Goal: Information Seeking & Learning: Learn about a topic

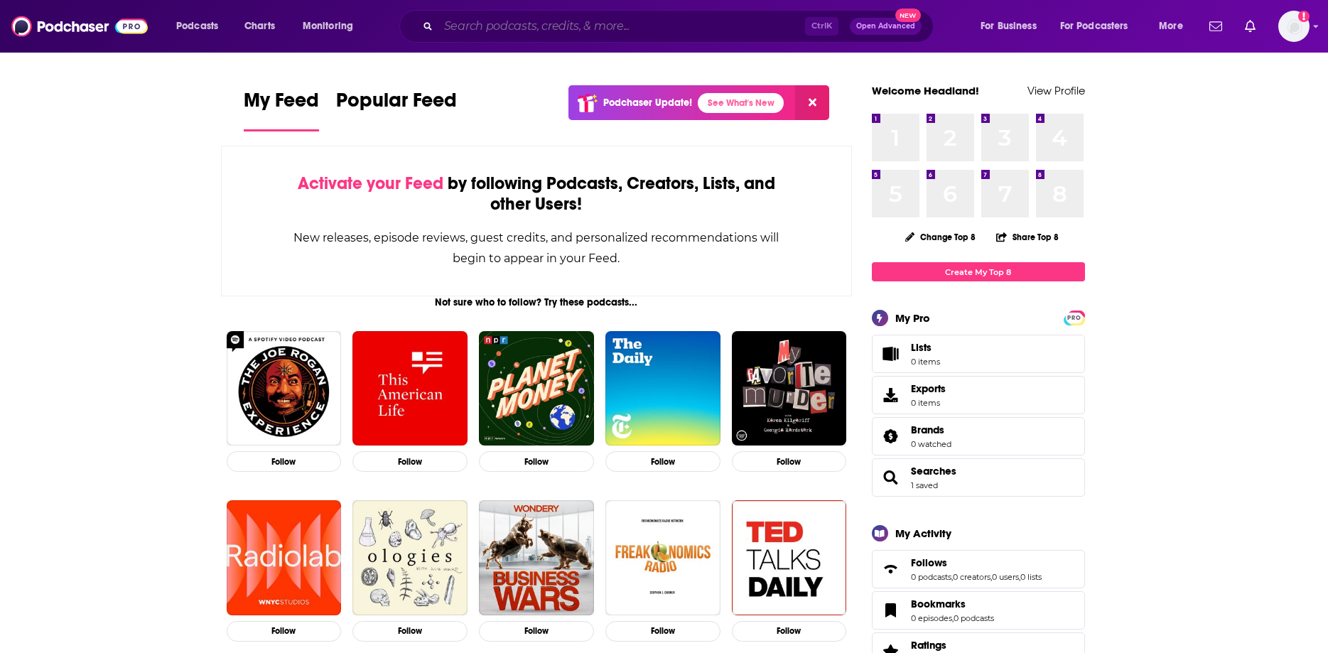
click at [518, 33] on input "Search podcasts, credits, & more..." at bounding box center [621, 26] width 367 height 23
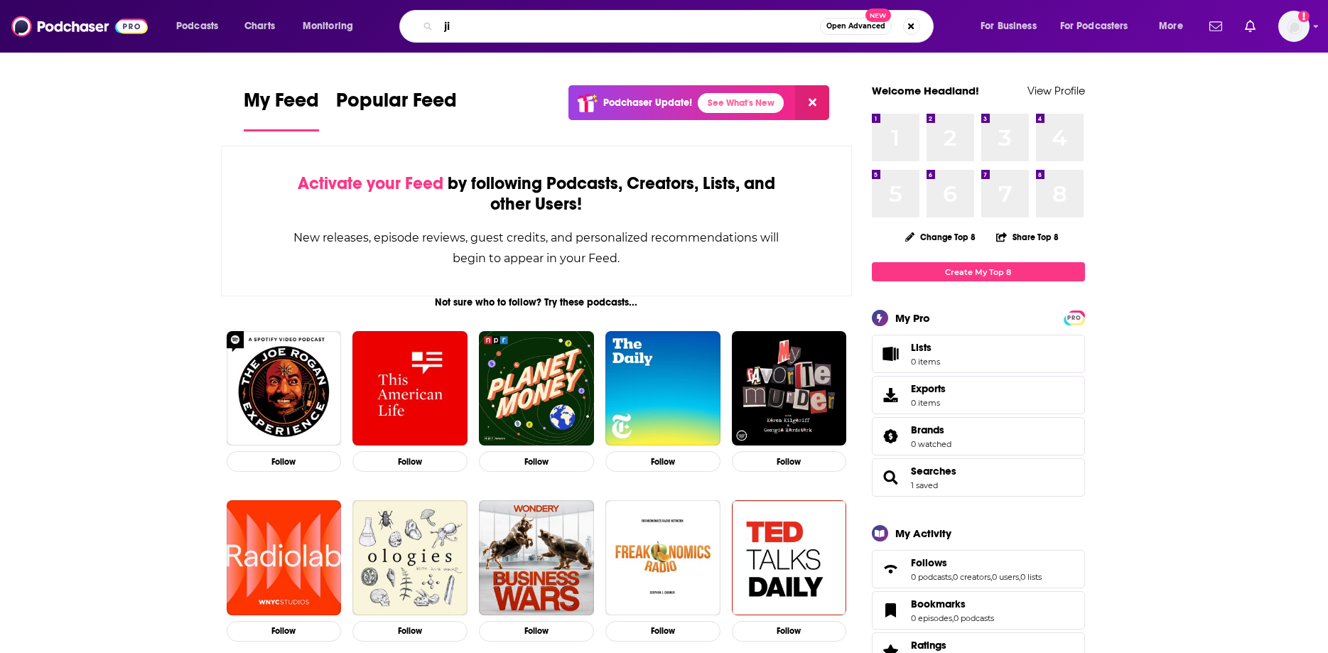
type input "j"
type input "railway"
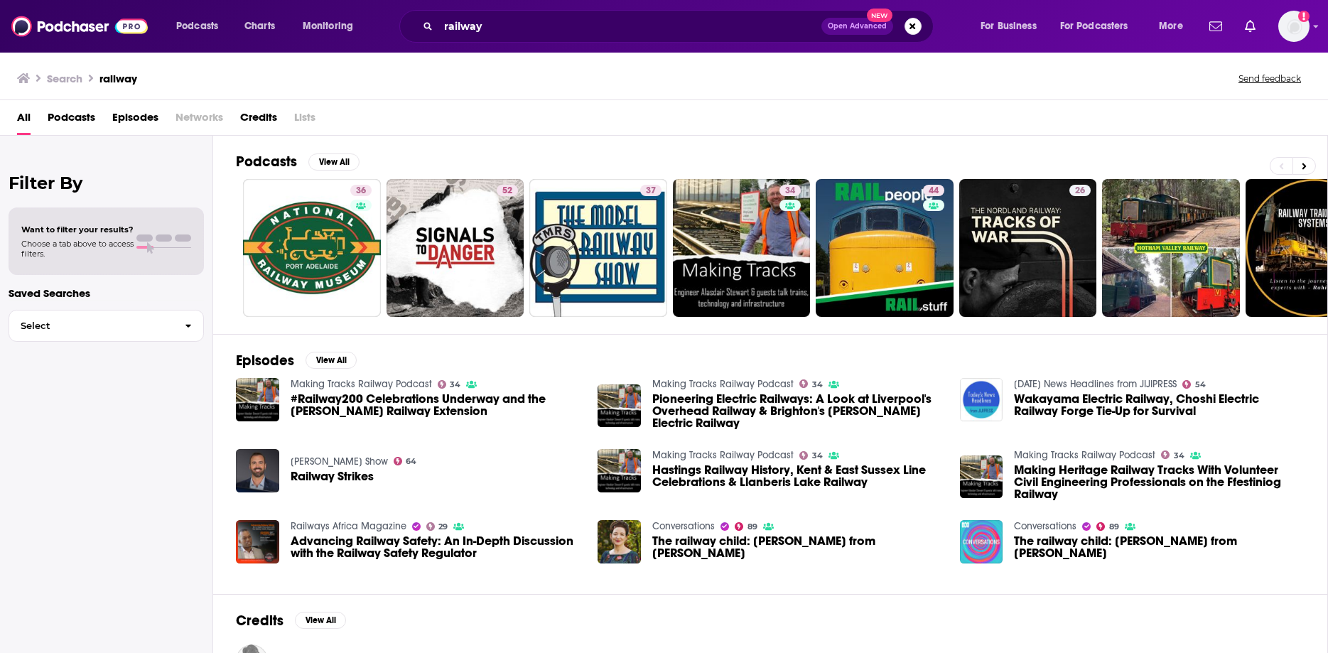
click at [67, 126] on span "Podcasts" at bounding box center [72, 120] width 48 height 29
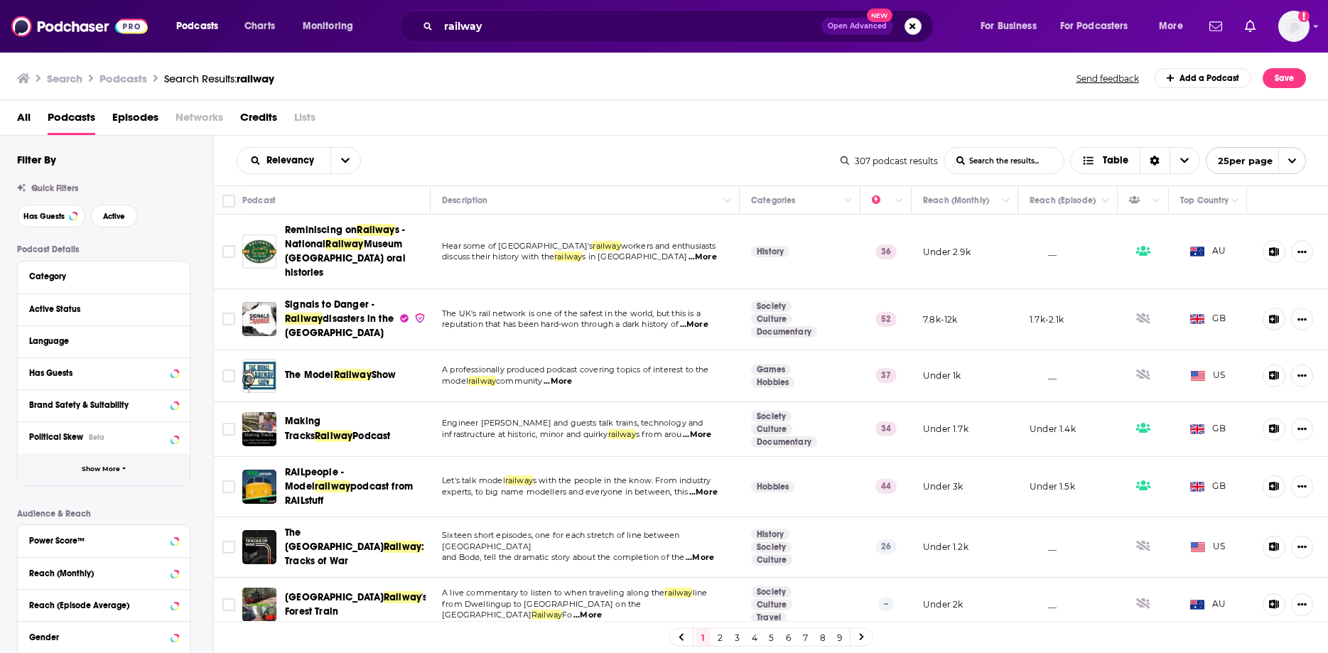
click at [91, 454] on button "Show More" at bounding box center [104, 469] width 172 height 32
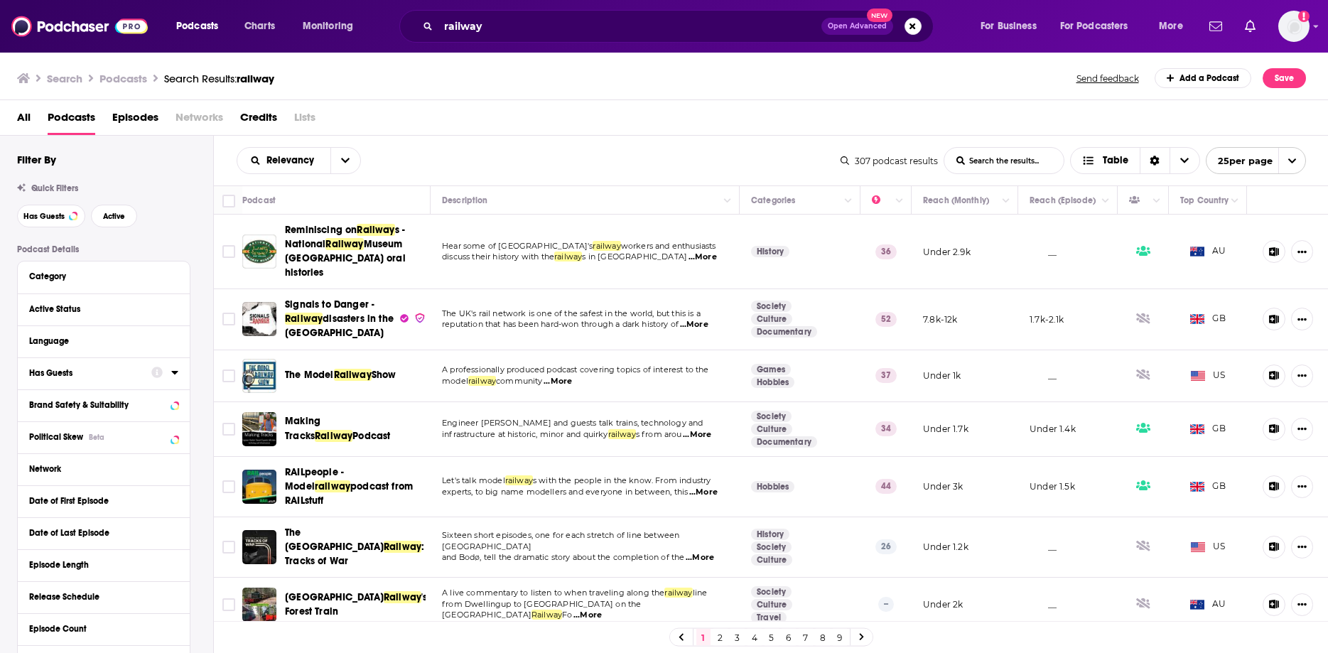
click at [70, 372] on div "Has Guests" at bounding box center [85, 373] width 113 height 10
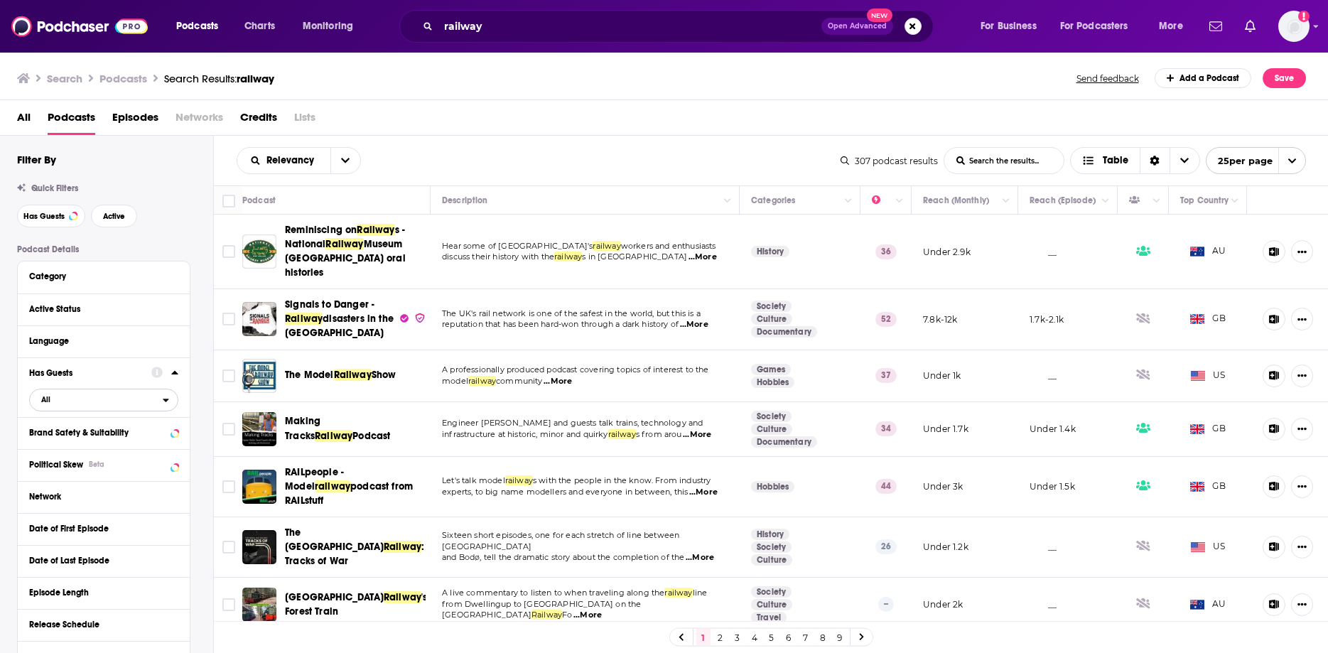
click at [99, 401] on span "All" at bounding box center [96, 399] width 133 height 18
click at [94, 443] on span "Has guests" at bounding box center [78, 447] width 85 height 8
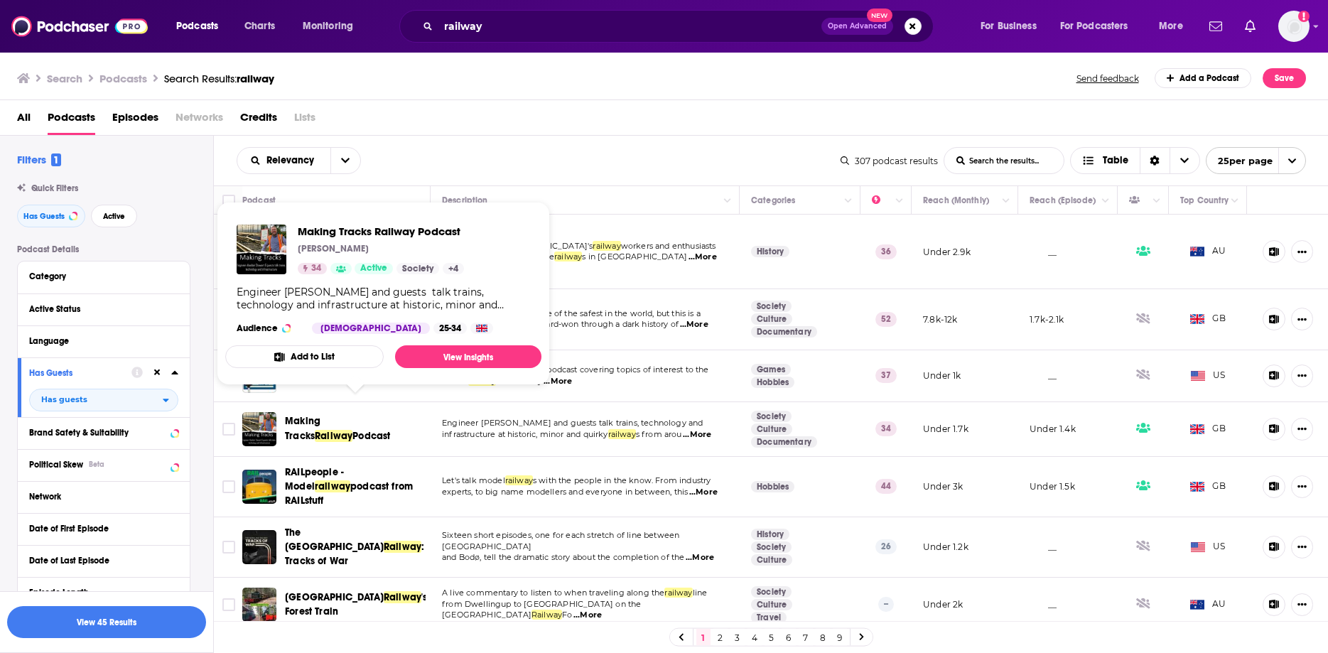
click at [352, 430] on span "Podcast" at bounding box center [371, 436] width 38 height 12
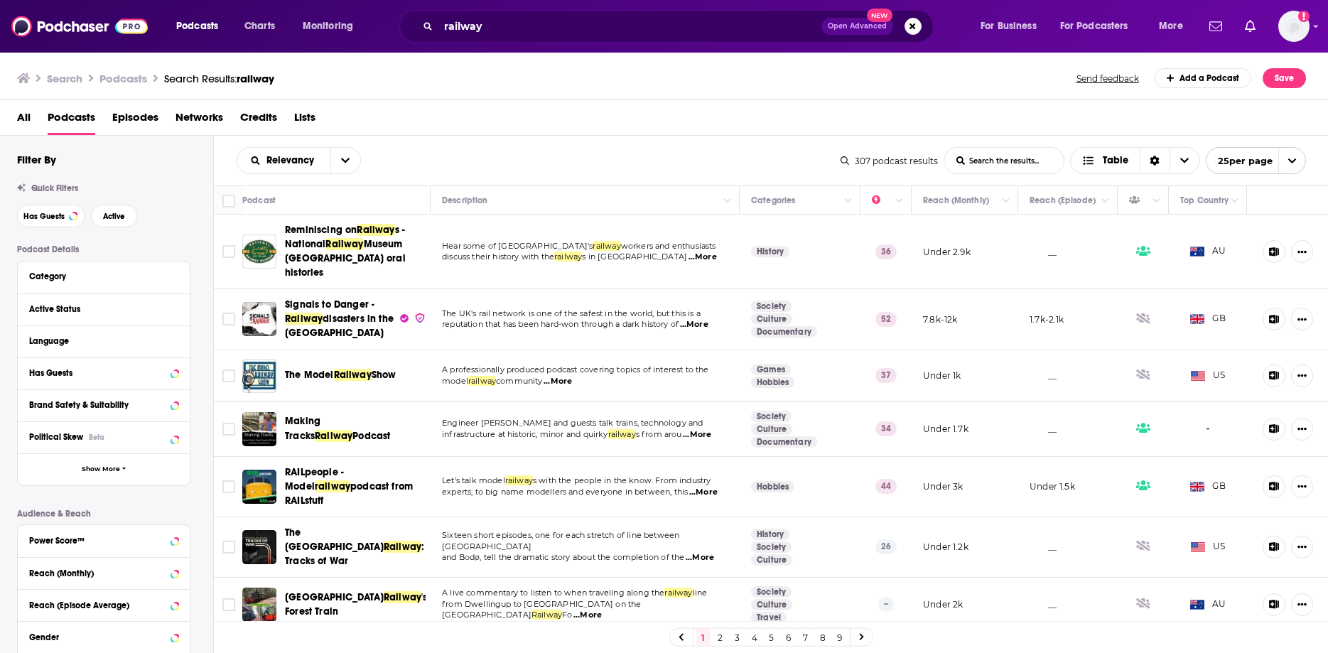
scroll to position [162, 0]
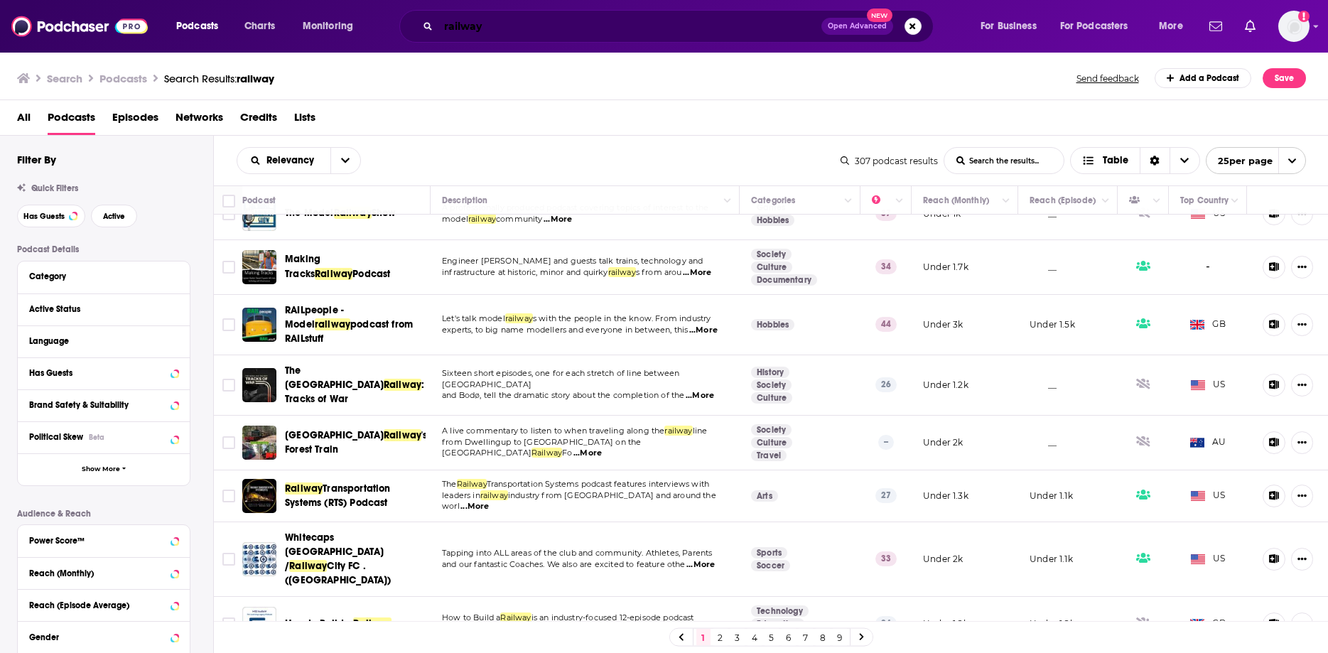
click at [590, 33] on input "railway" at bounding box center [629, 26] width 383 height 23
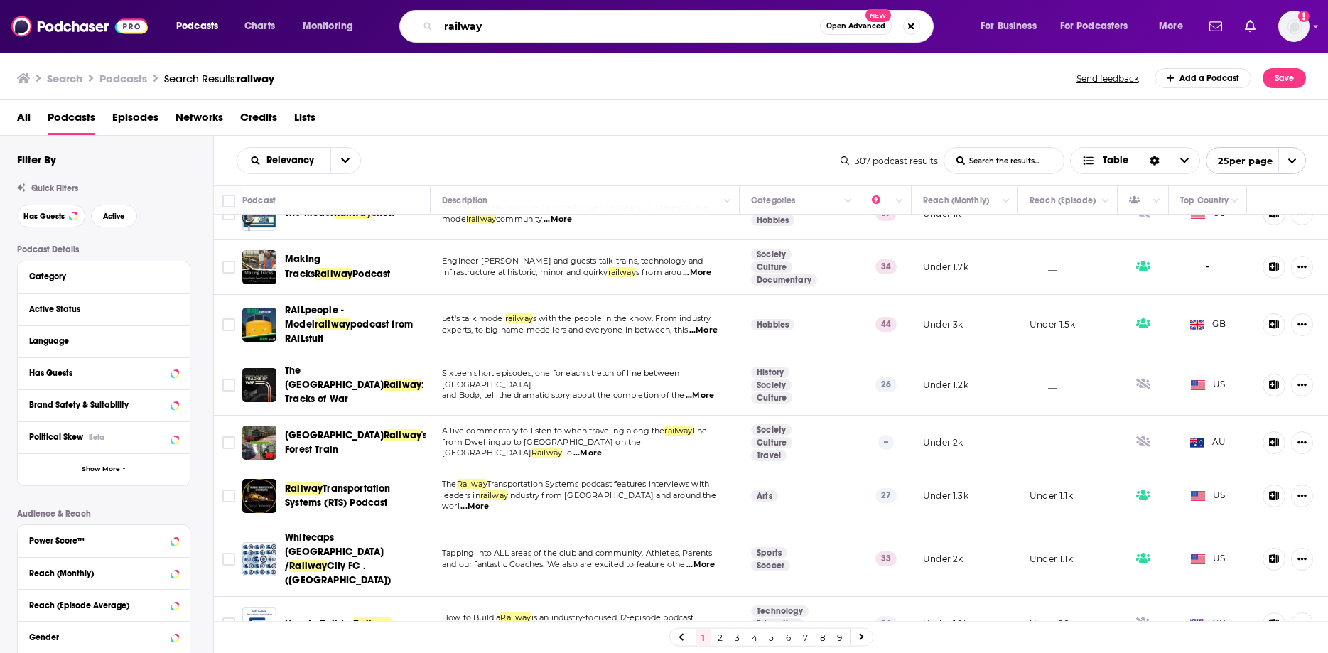
click at [590, 33] on input "railway" at bounding box center [628, 26] width 381 height 23
type input "calling all stations"
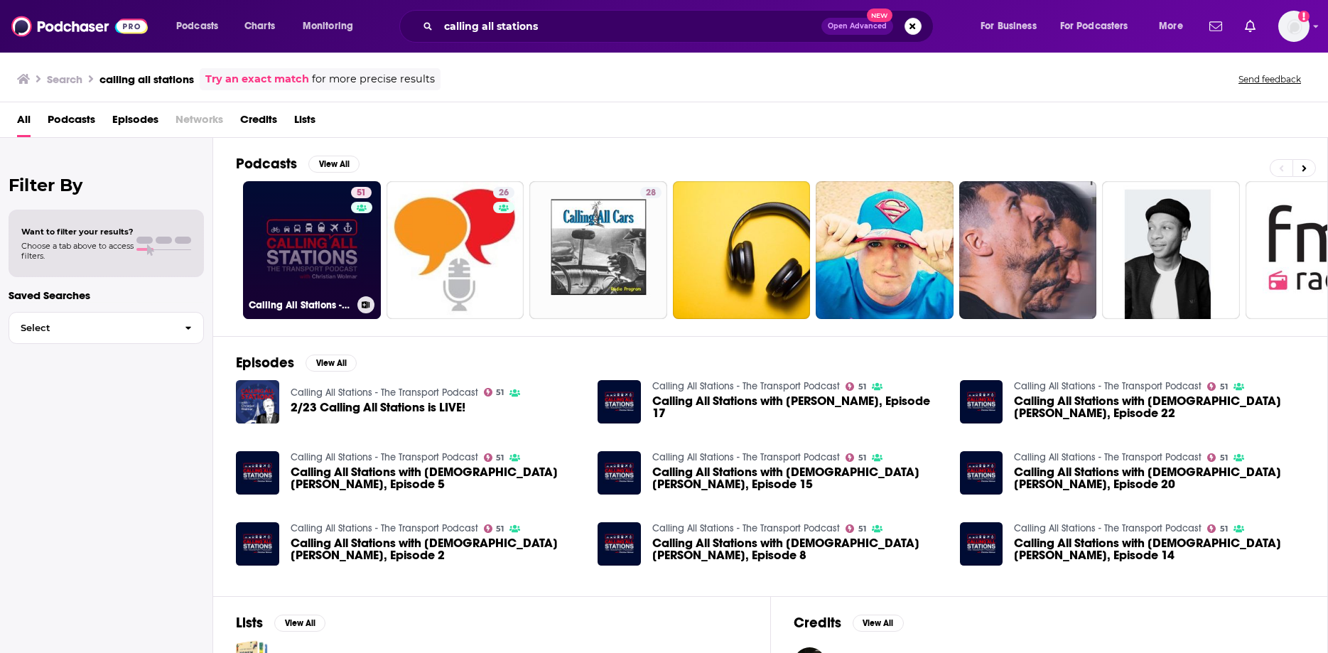
click at [313, 241] on link "51 Calling All Stations - The Transport Podcast" at bounding box center [312, 250] width 138 height 138
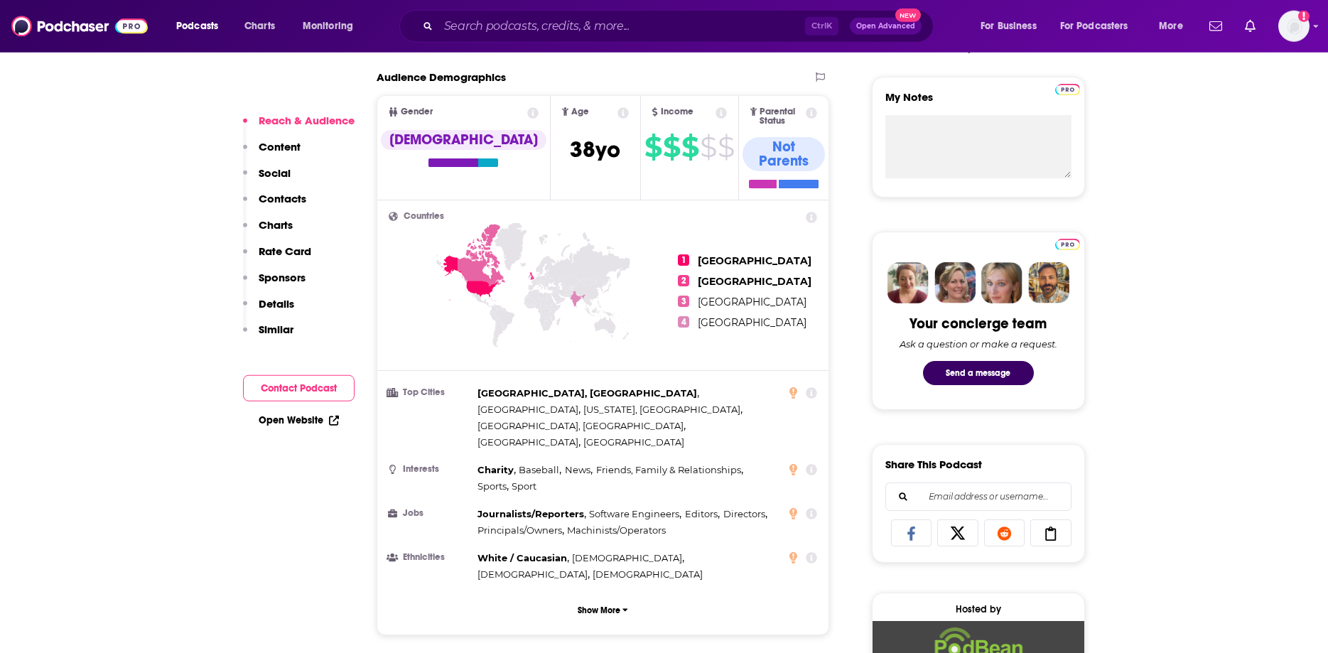
scroll to position [507, 0]
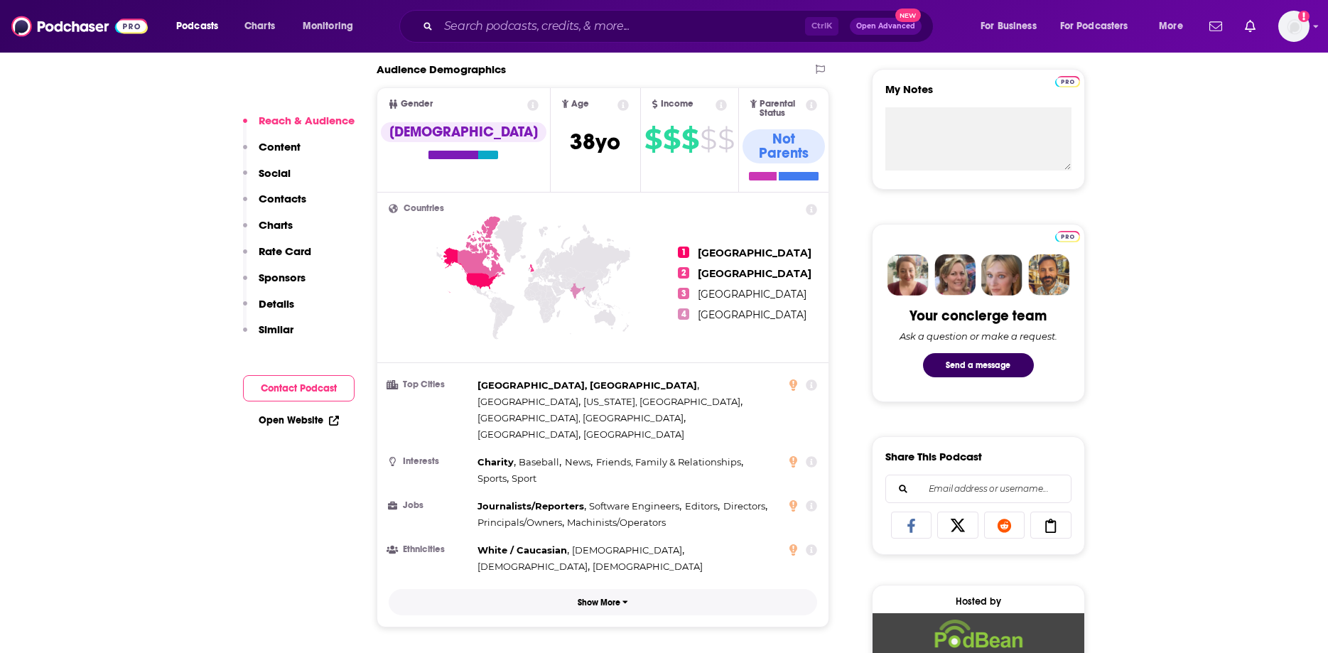
click at [620, 589] on button "Show More" at bounding box center [603, 602] width 429 height 26
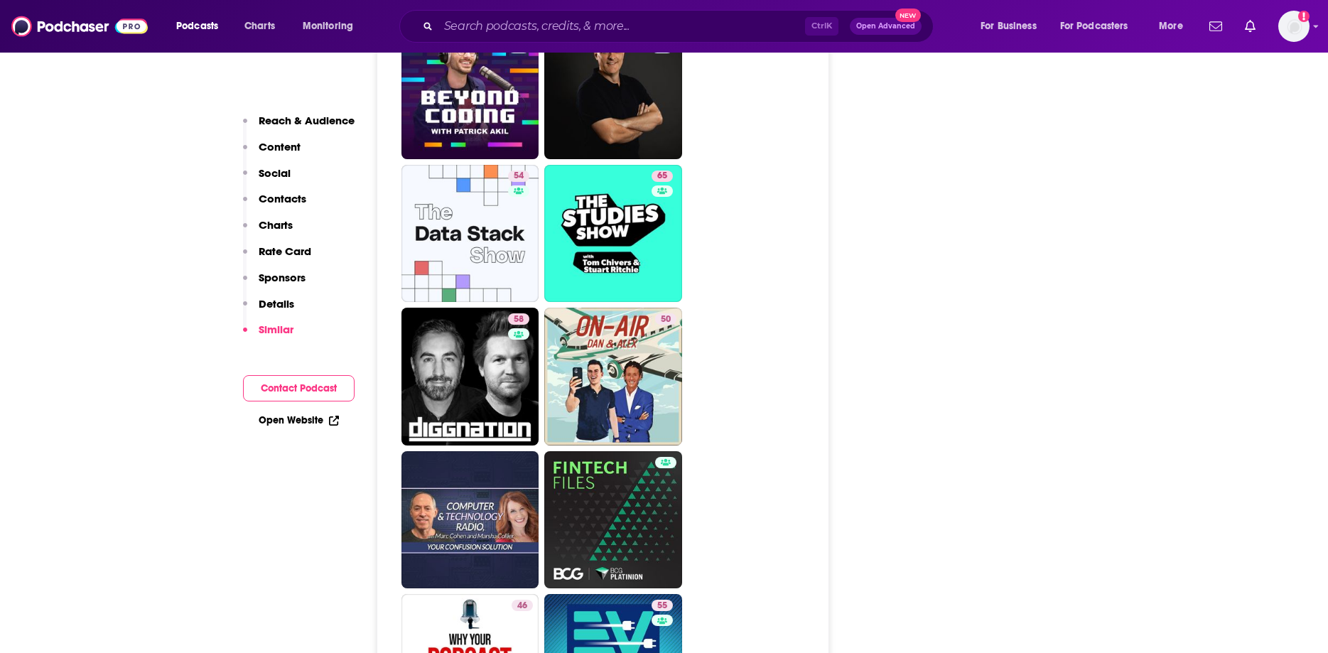
scroll to position [2826, 0]
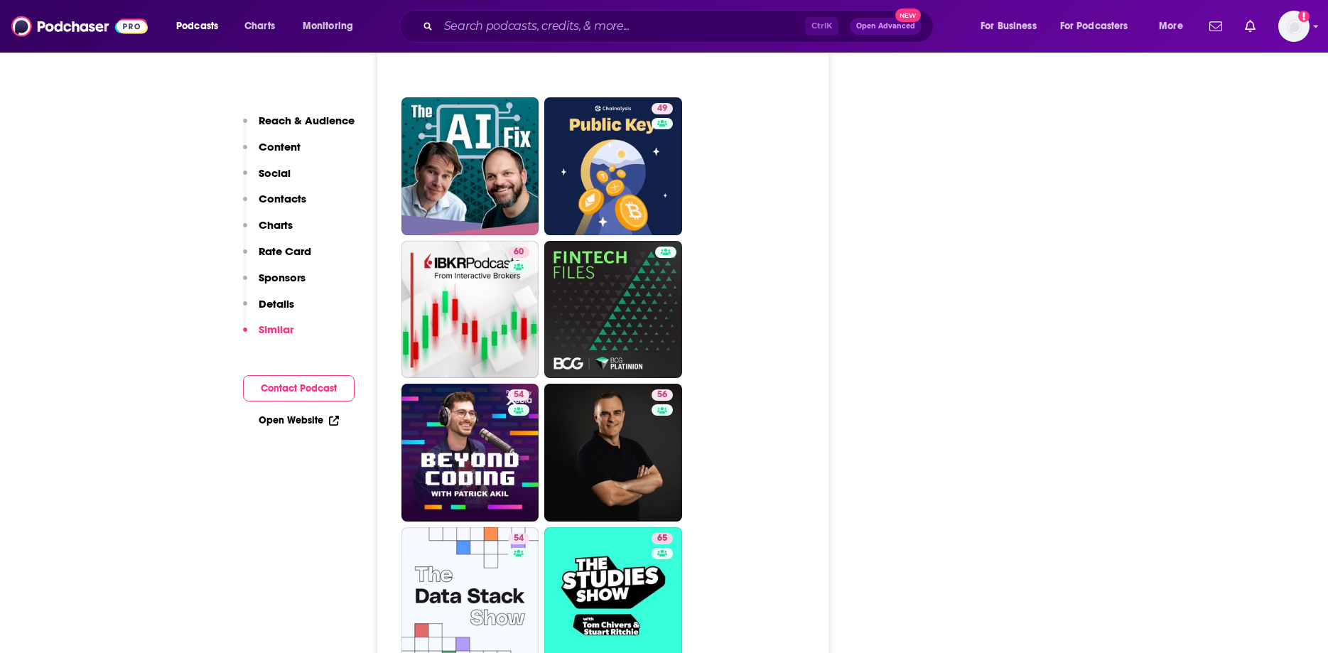
click at [286, 123] on p "Reach & Audience" at bounding box center [307, 120] width 96 height 13
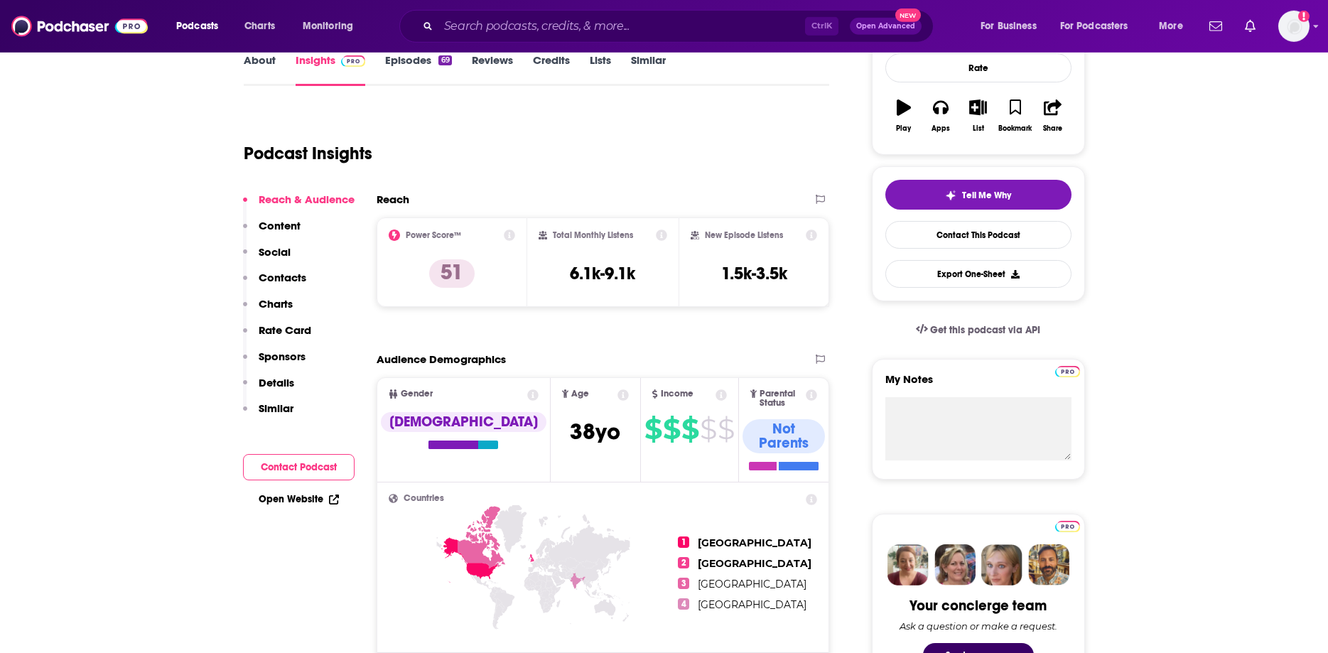
scroll to position [212, 0]
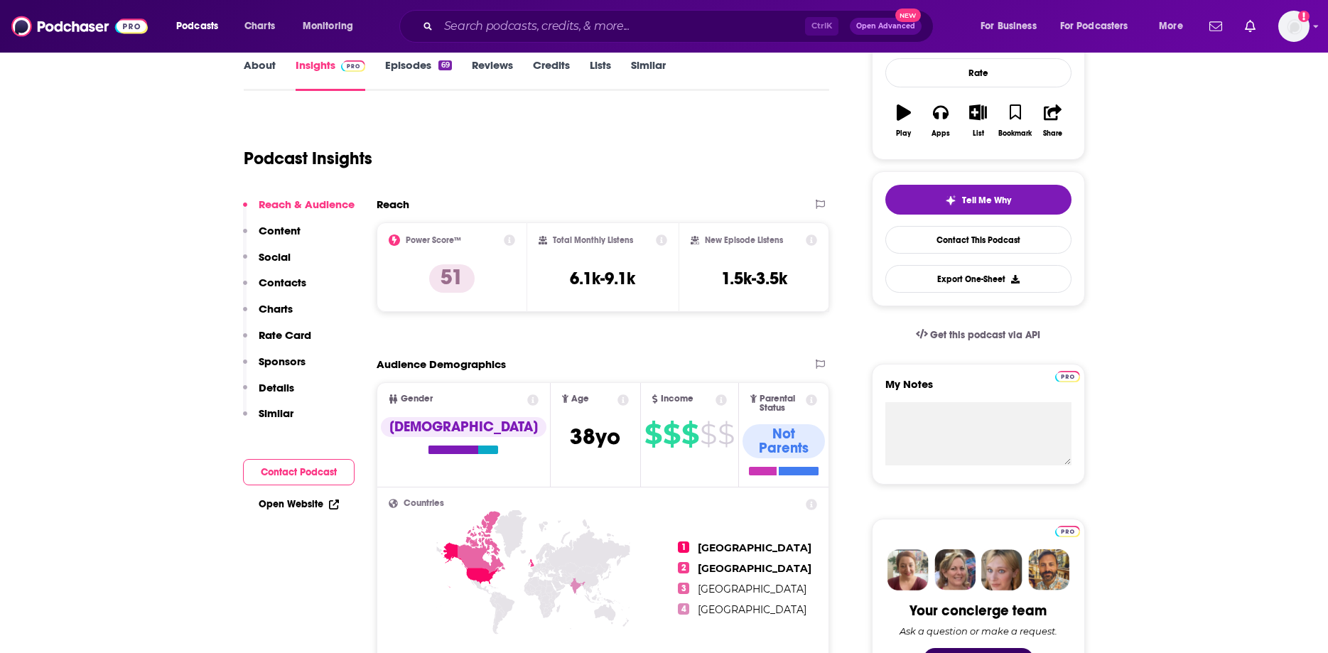
click at [275, 232] on p "Content" at bounding box center [280, 230] width 42 height 13
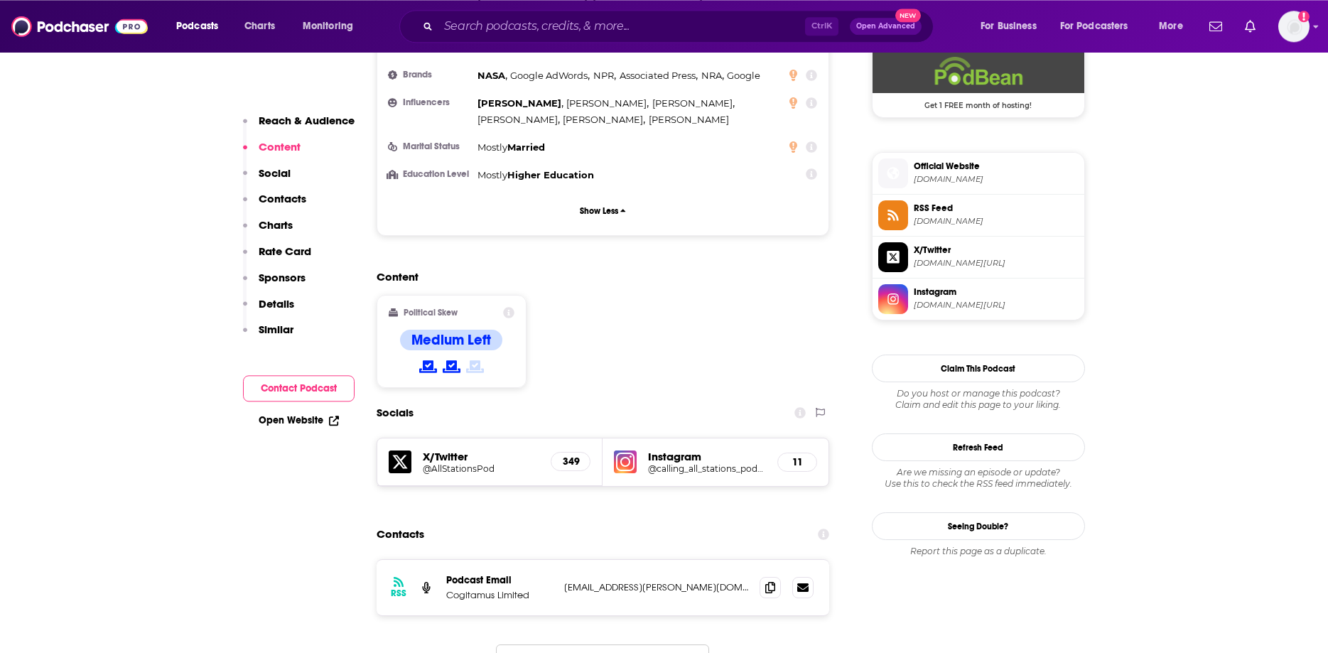
scroll to position [1075, 0]
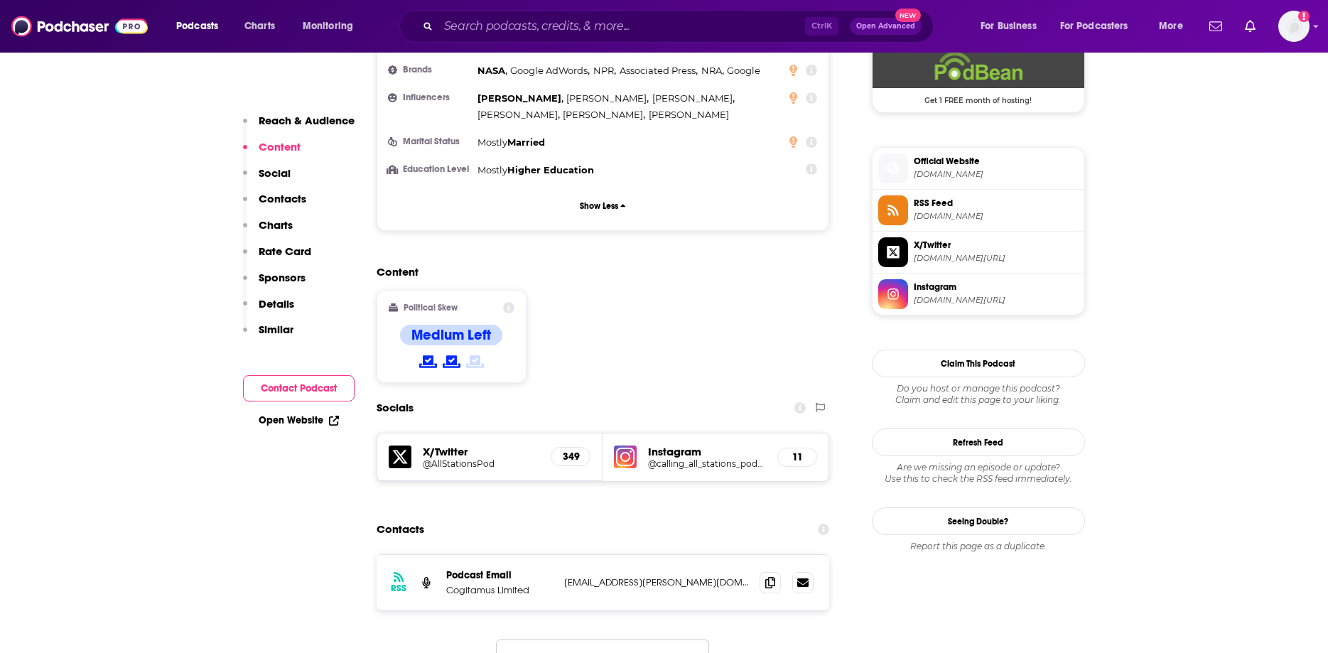
click at [286, 176] on p "Social" at bounding box center [275, 172] width 32 height 13
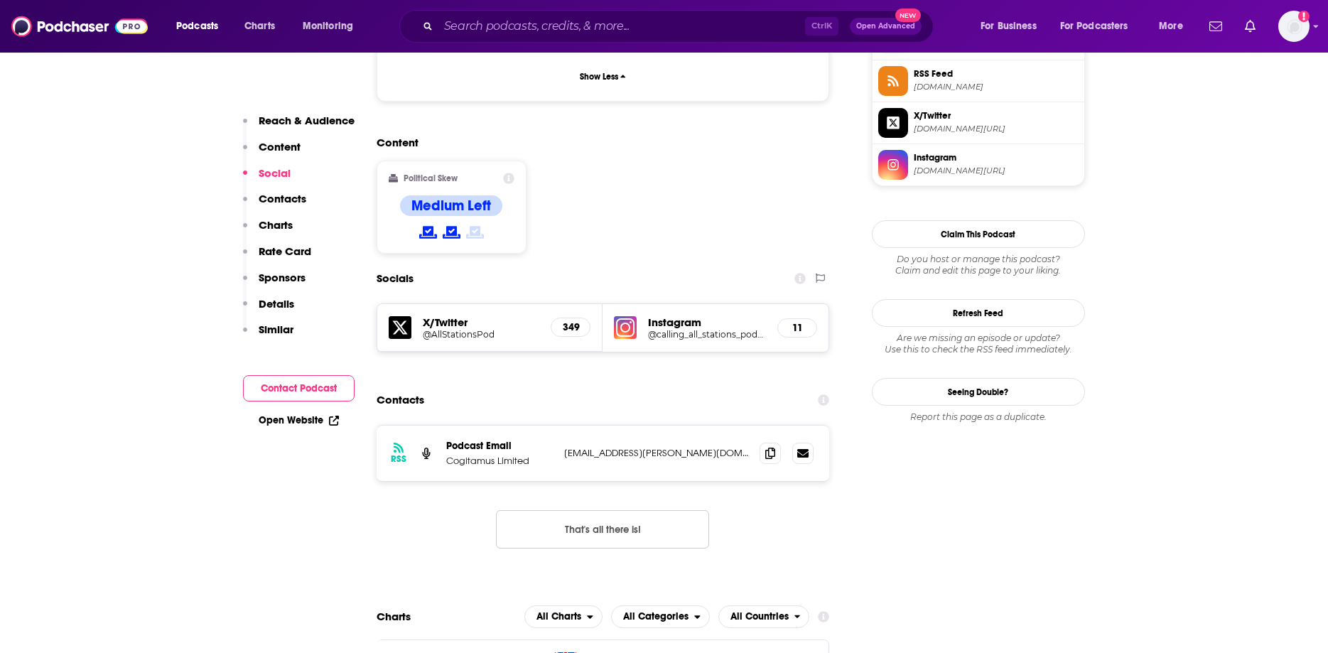
click at [278, 199] on p "Contacts" at bounding box center [283, 198] width 48 height 13
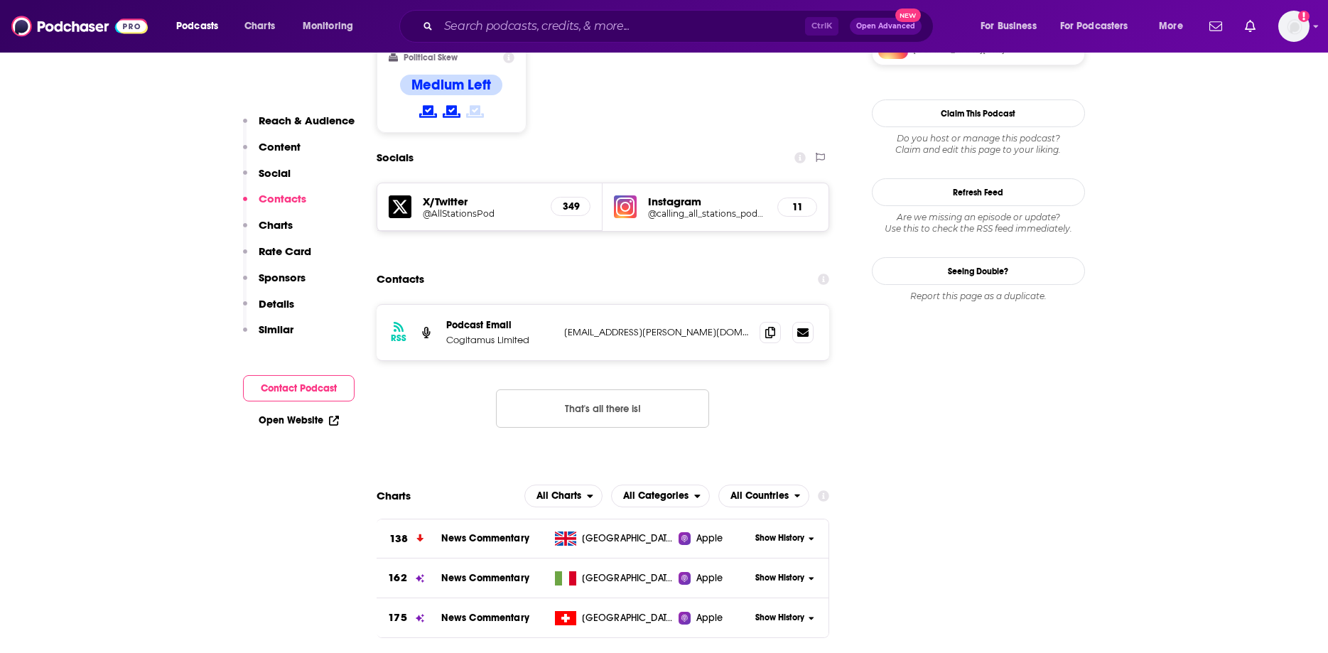
scroll to position [1325, 0]
click at [273, 234] on button "Charts" at bounding box center [268, 231] width 50 height 26
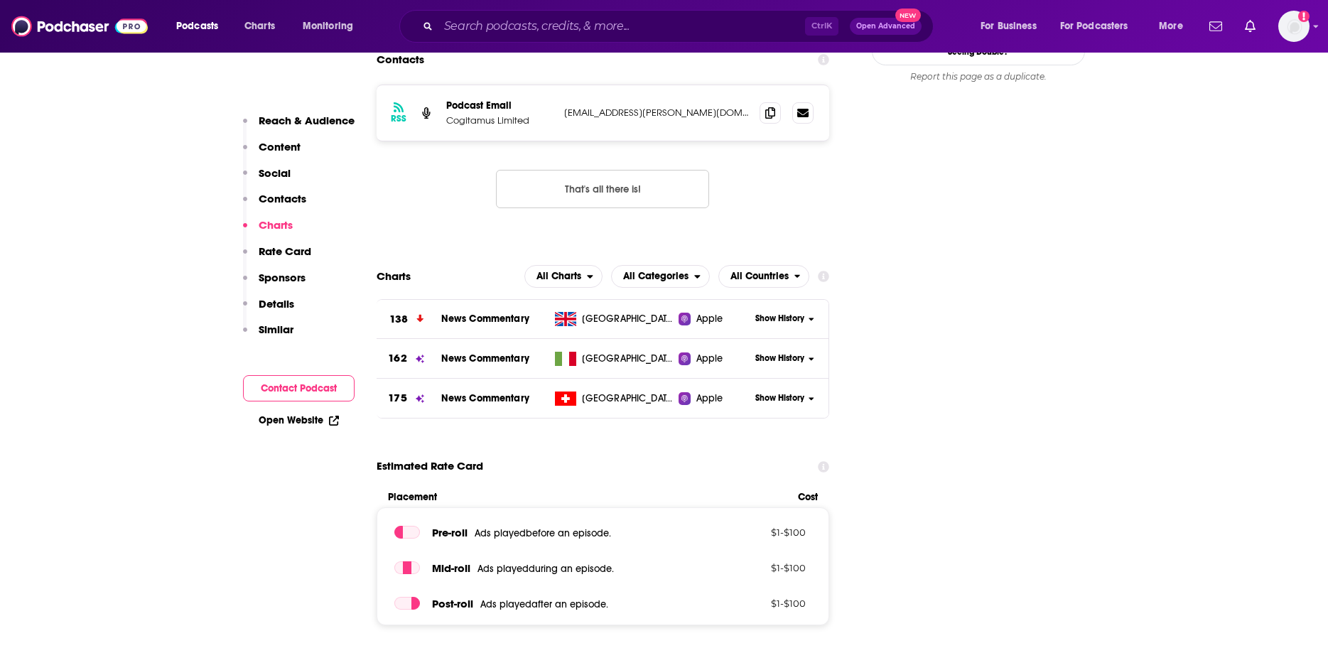
click at [286, 260] on button "Rate Card" at bounding box center [277, 257] width 68 height 26
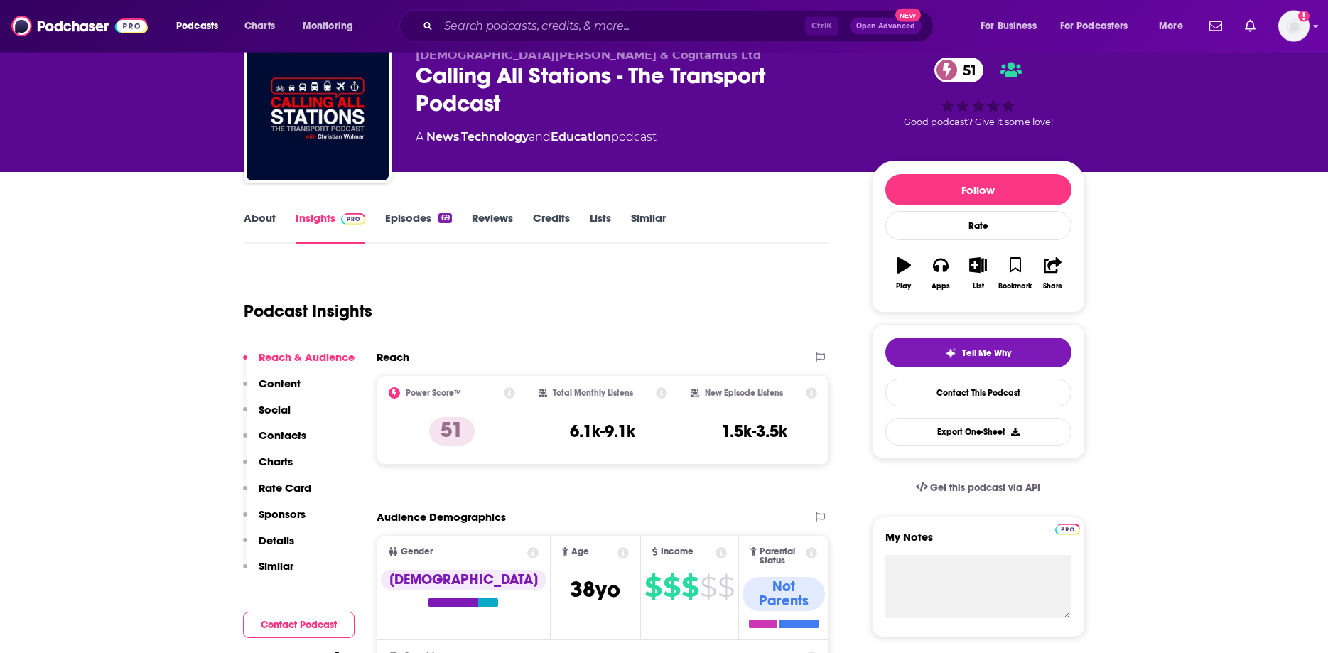
scroll to position [0, 0]
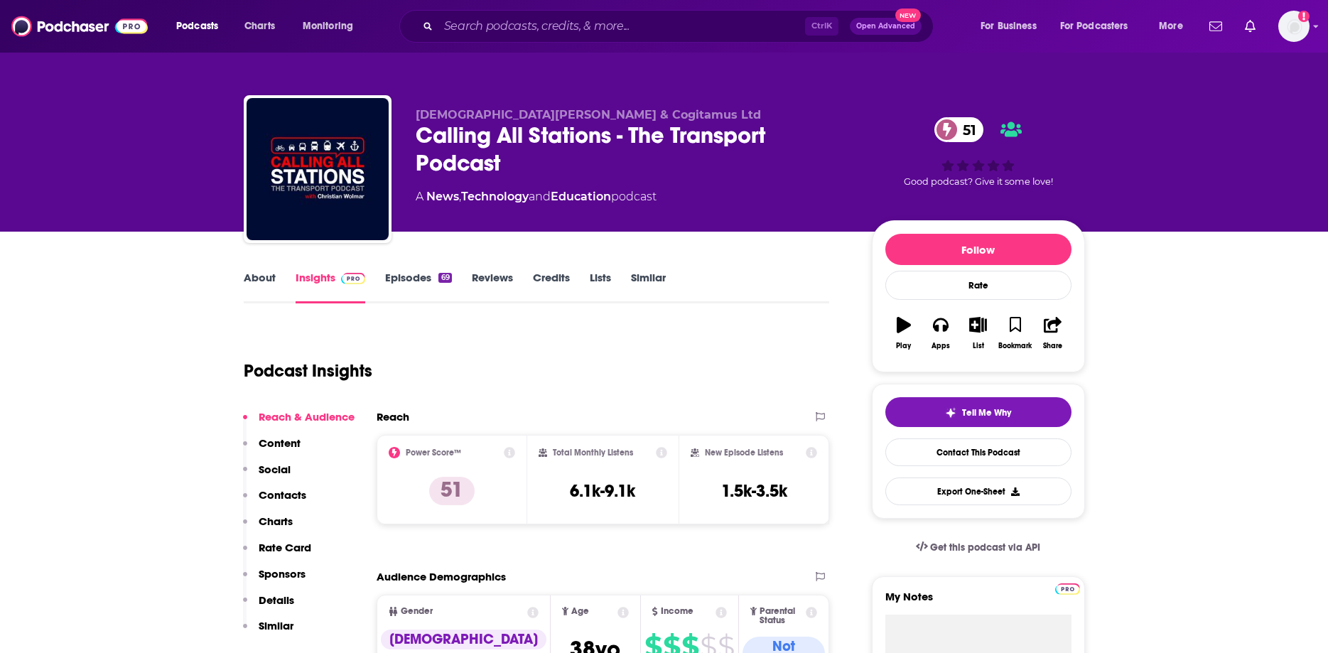
click at [270, 277] on link "About" at bounding box center [260, 287] width 32 height 33
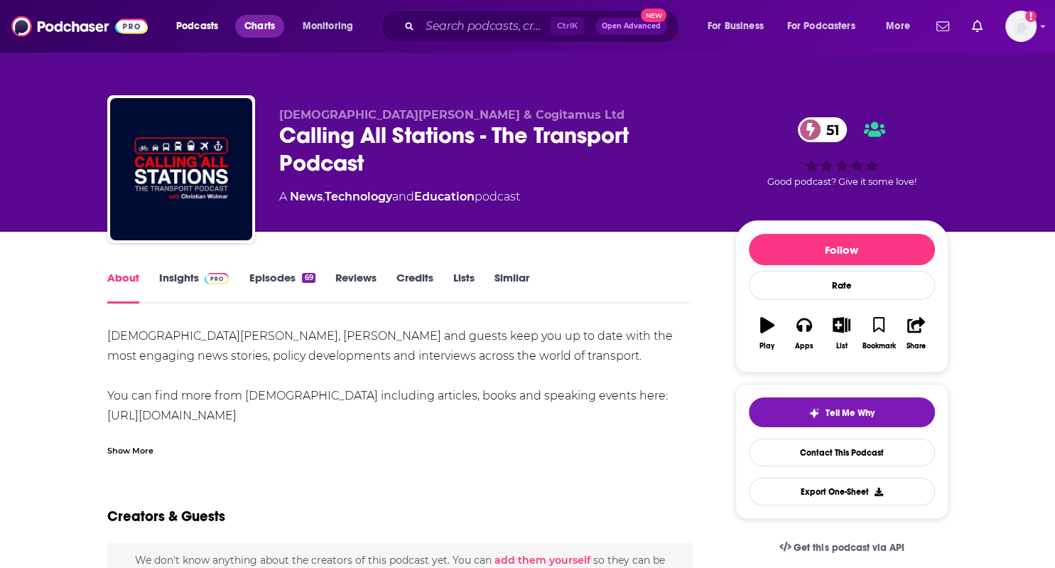
click at [252, 24] on span "Charts" at bounding box center [259, 26] width 31 height 20
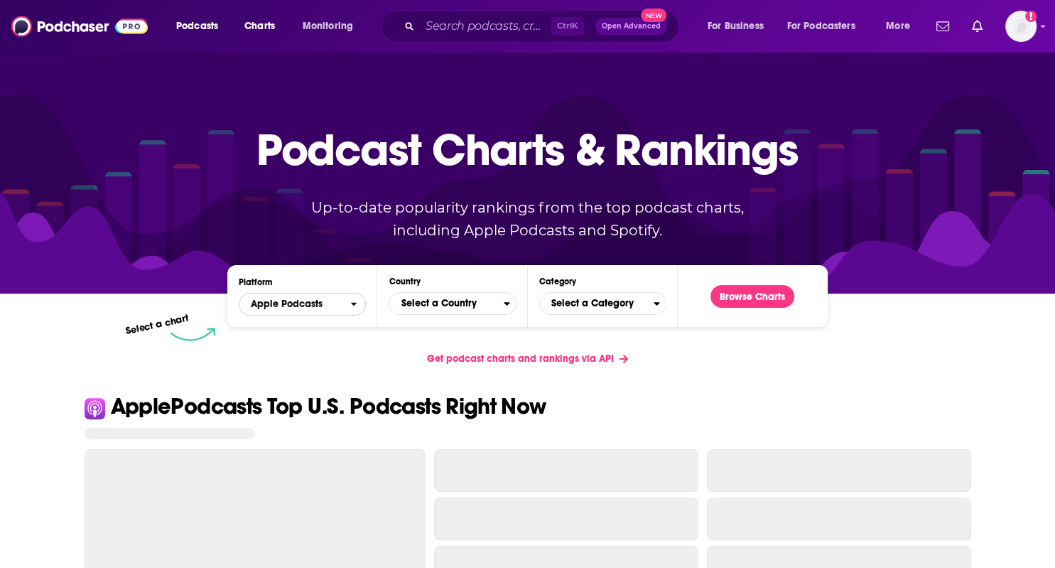
click at [298, 299] on span "Apple Podcasts" at bounding box center [294, 304] width 111 height 24
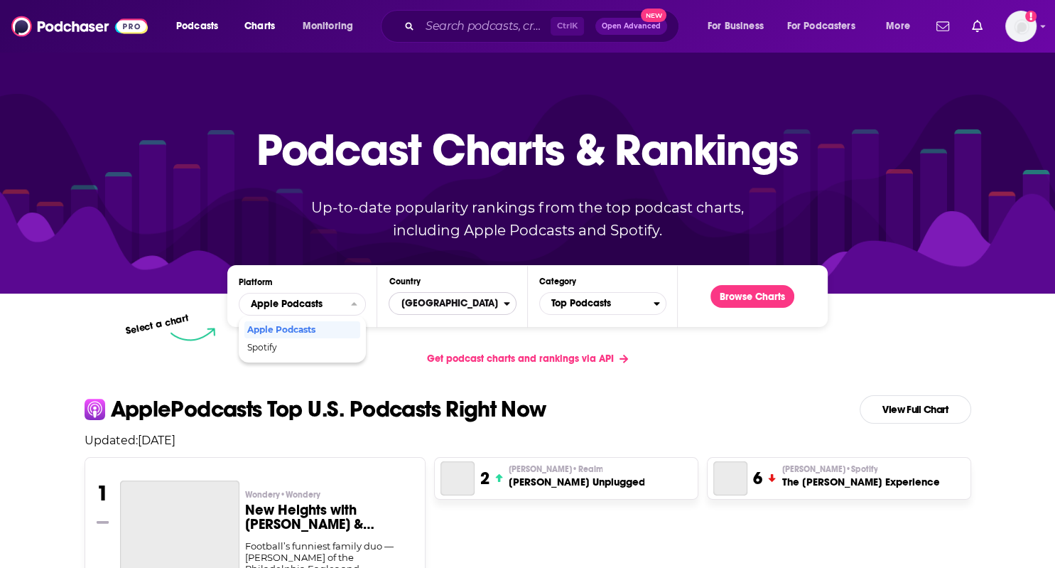
click at [421, 303] on span "[GEOGRAPHIC_DATA]" at bounding box center [446, 303] width 114 height 24
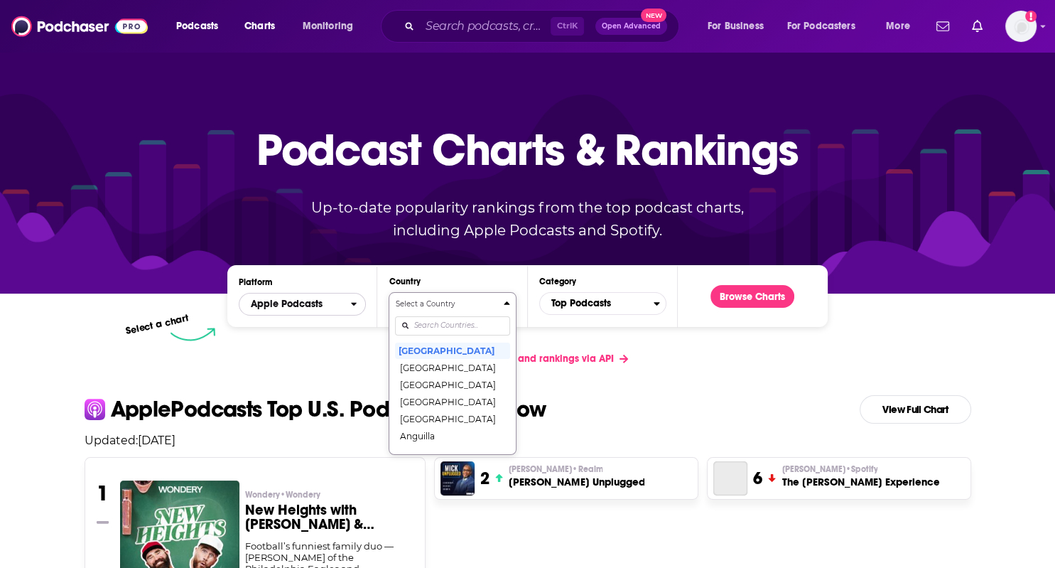
click at [308, 303] on span "Apple Podcasts" at bounding box center [287, 304] width 72 height 10
click at [270, 345] on span "Spotify" at bounding box center [301, 347] width 109 height 9
click at [435, 326] on input "Countries" at bounding box center [452, 325] width 114 height 19
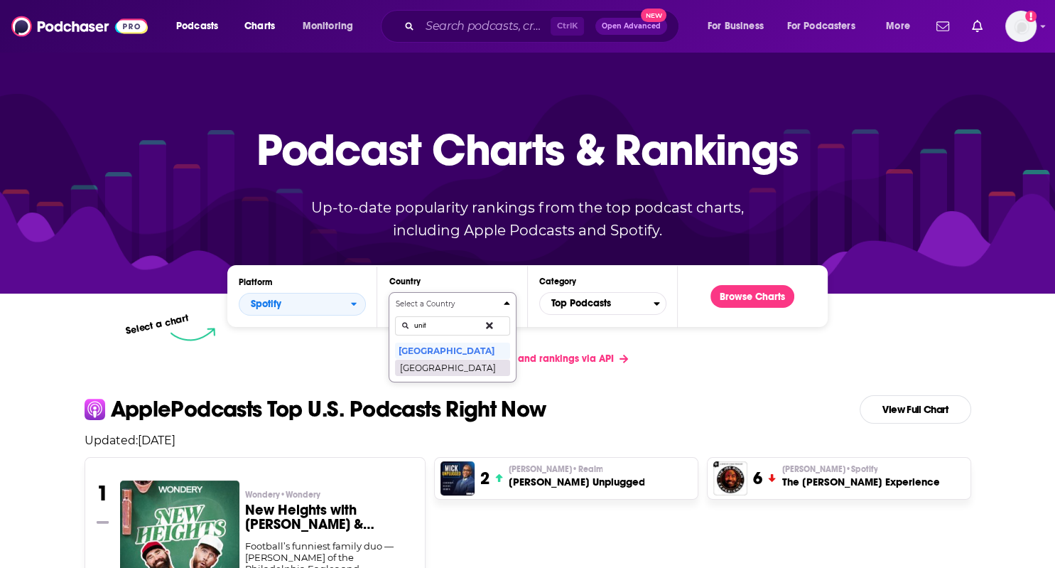
type input "unit"
click at [416, 363] on button "[GEOGRAPHIC_DATA]" at bounding box center [452, 367] width 114 height 17
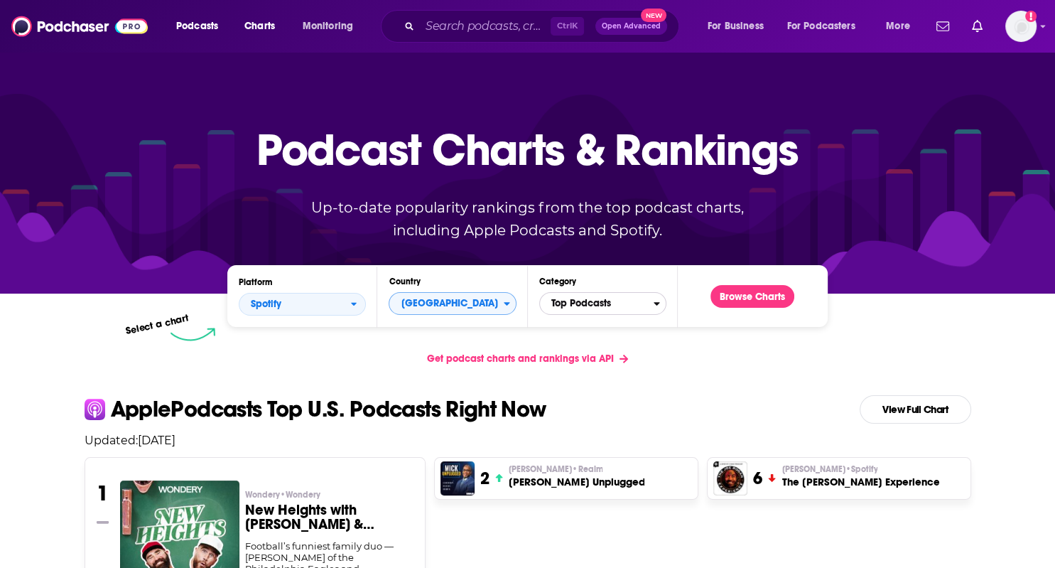
click at [576, 305] on span "Top Podcasts" at bounding box center [597, 303] width 114 height 24
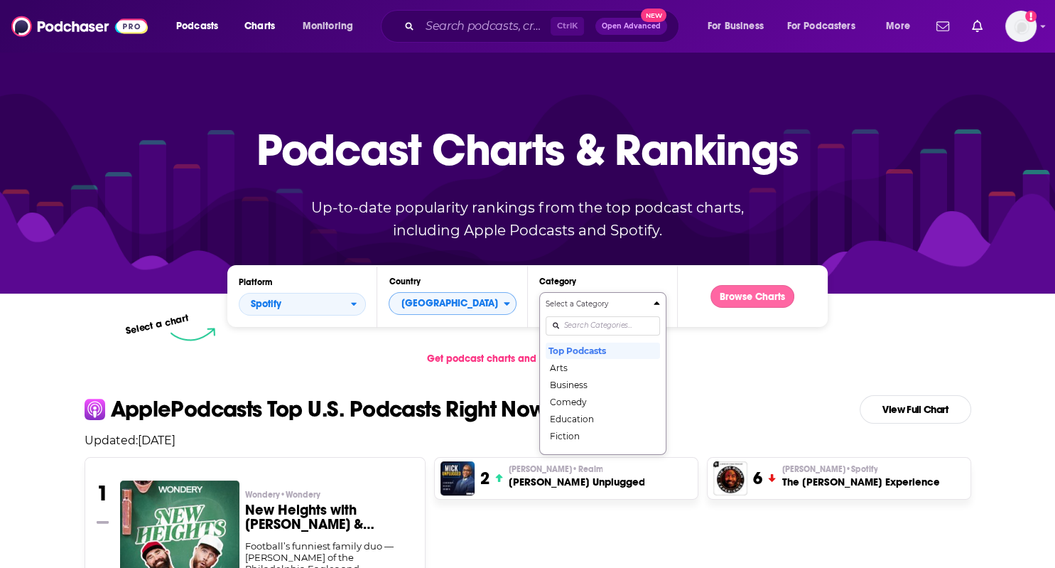
click at [740, 294] on button "Browse Charts" at bounding box center [752, 296] width 84 height 23
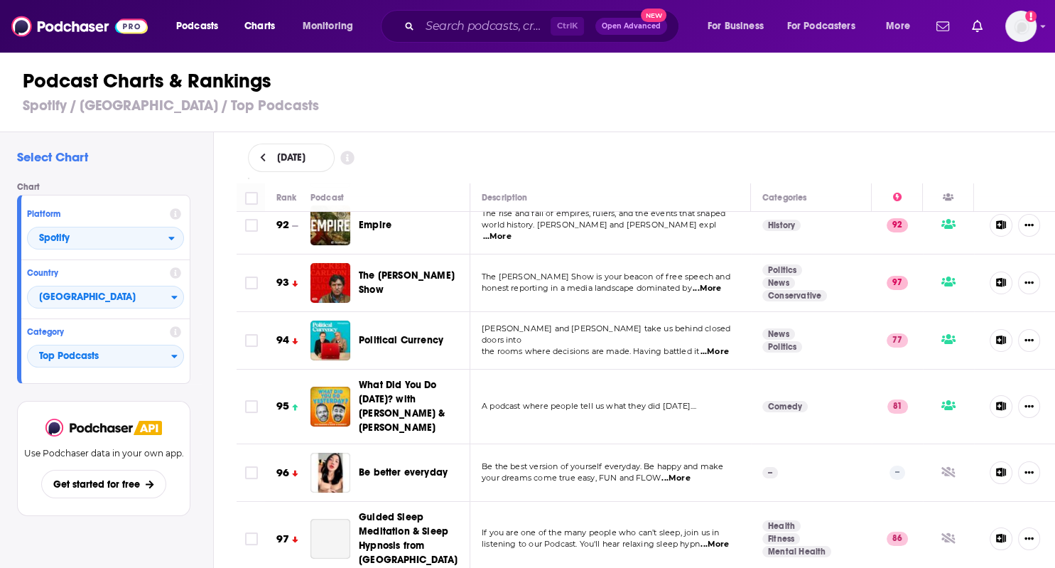
scroll to position [5469, 0]
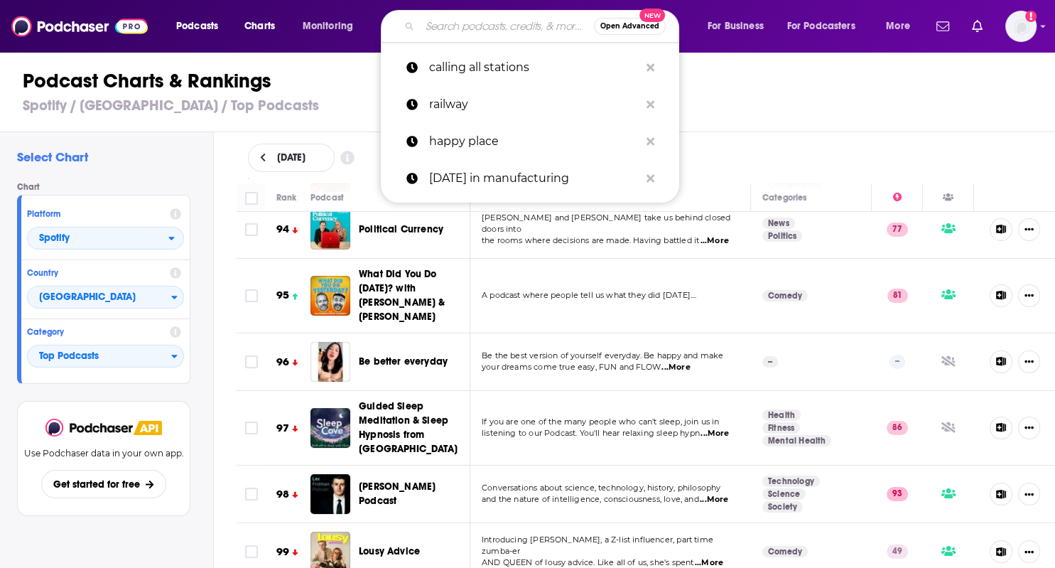
click at [475, 28] on input "Search podcasts, credits, & more..." at bounding box center [507, 26] width 174 height 23
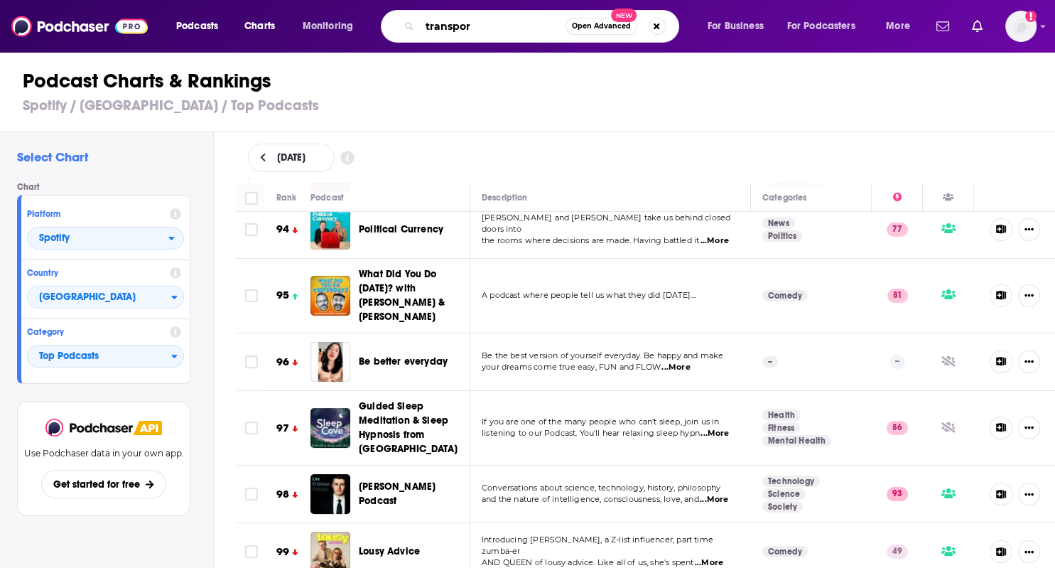
type input "transport"
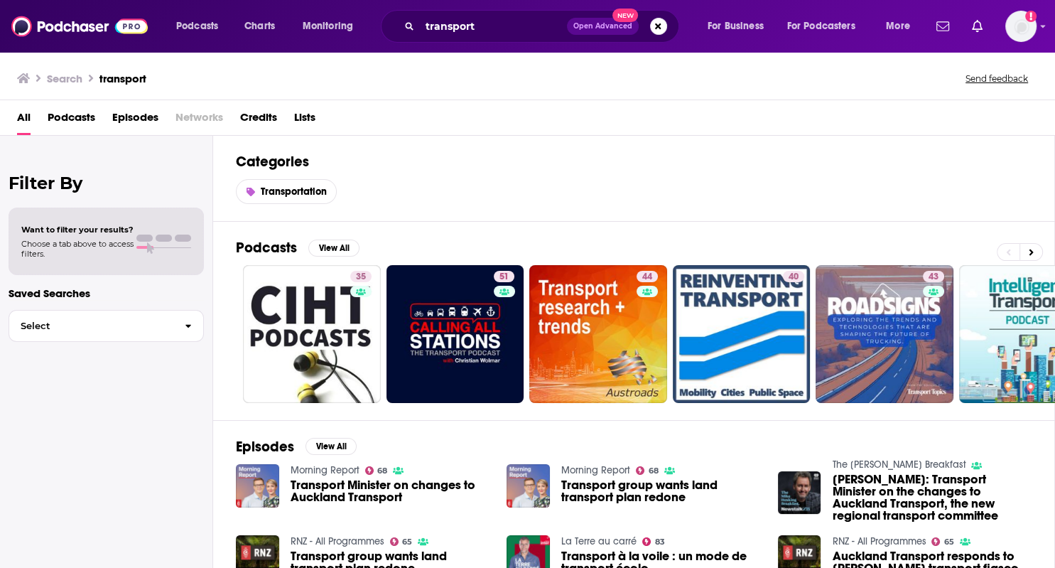
click at [75, 123] on span "Podcasts" at bounding box center [72, 120] width 48 height 29
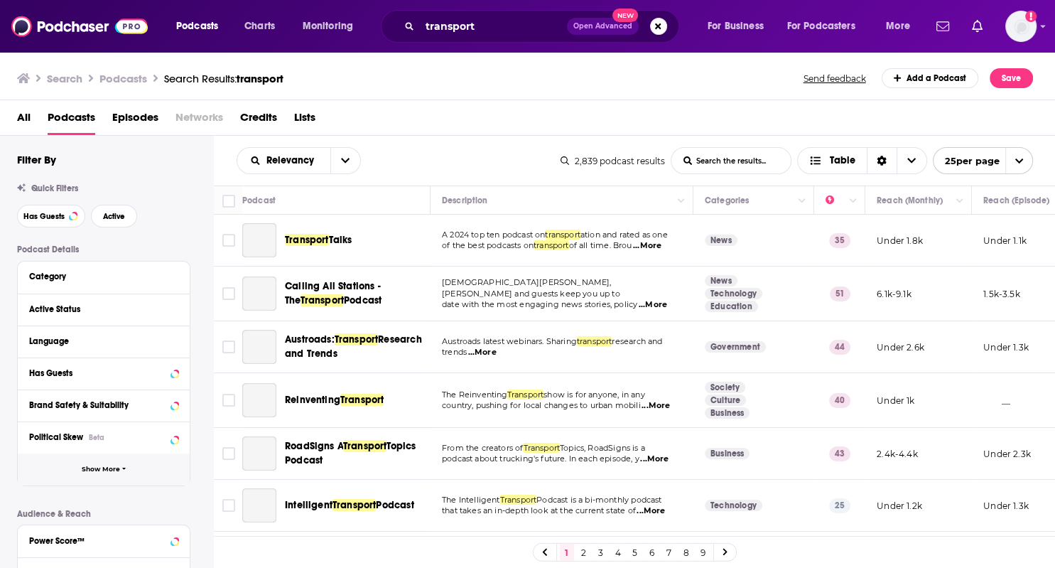
click at [107, 470] on span "Show More" at bounding box center [101, 469] width 38 height 8
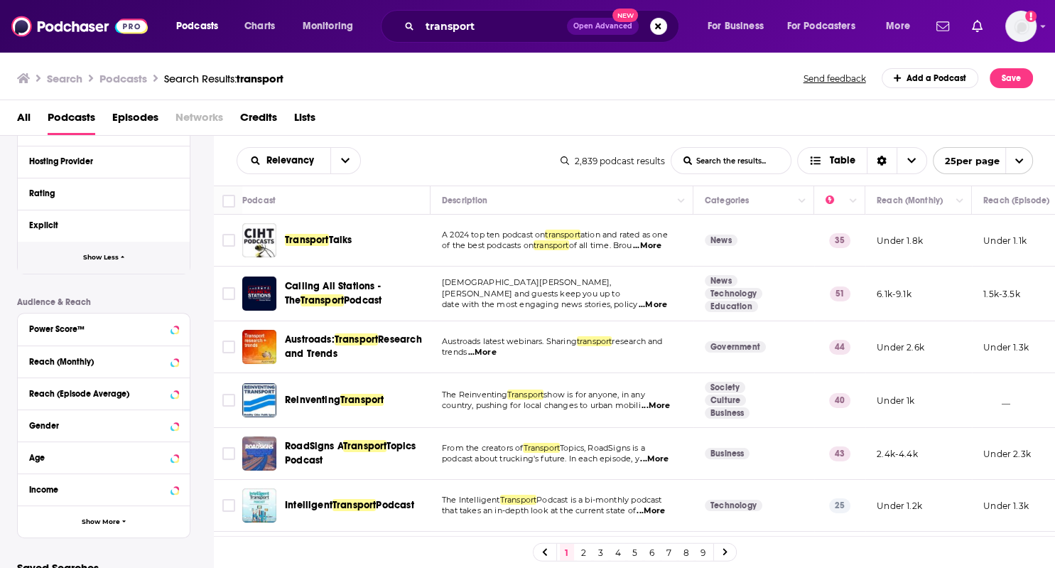
scroll to position [580, 0]
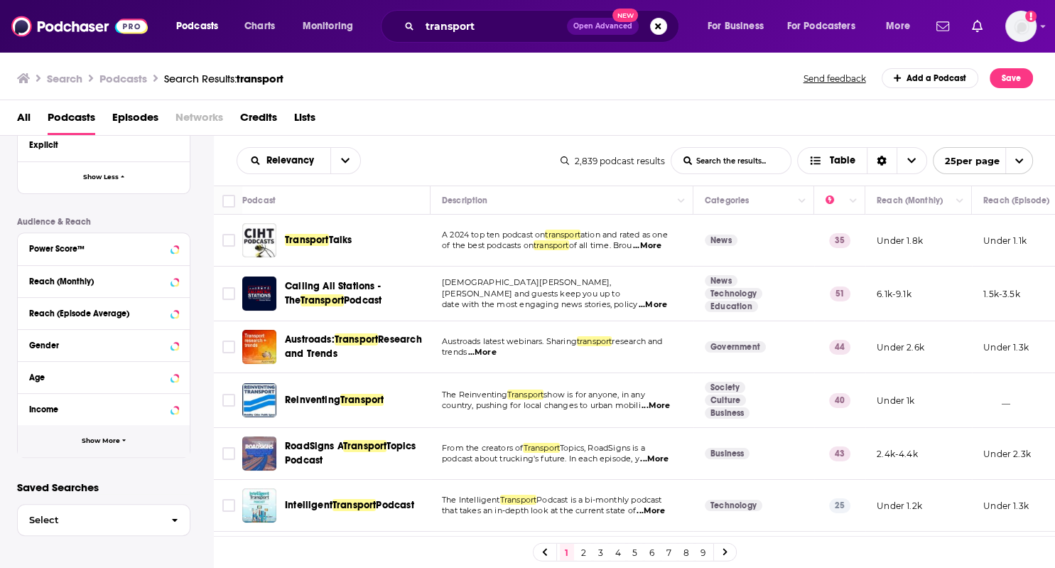
click at [99, 438] on span "Show More" at bounding box center [101, 441] width 38 height 8
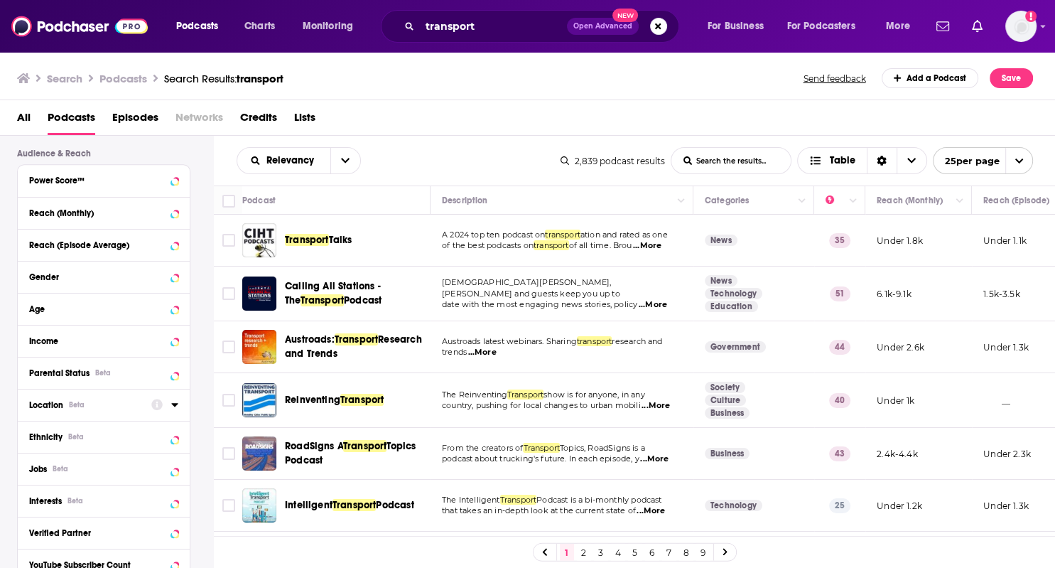
click at [44, 403] on span "Location" at bounding box center [46, 405] width 34 height 10
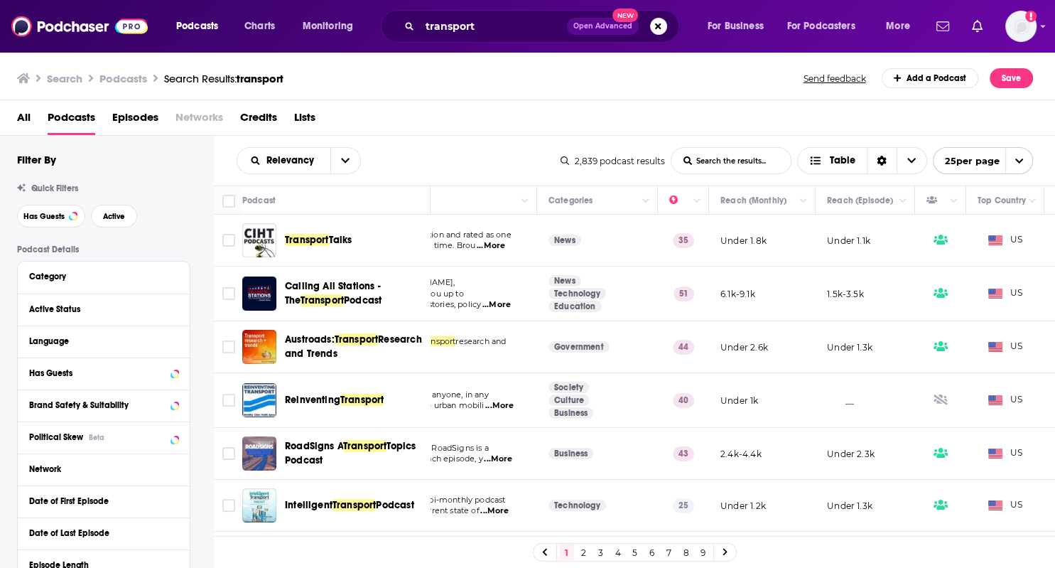
scroll to position [0, 227]
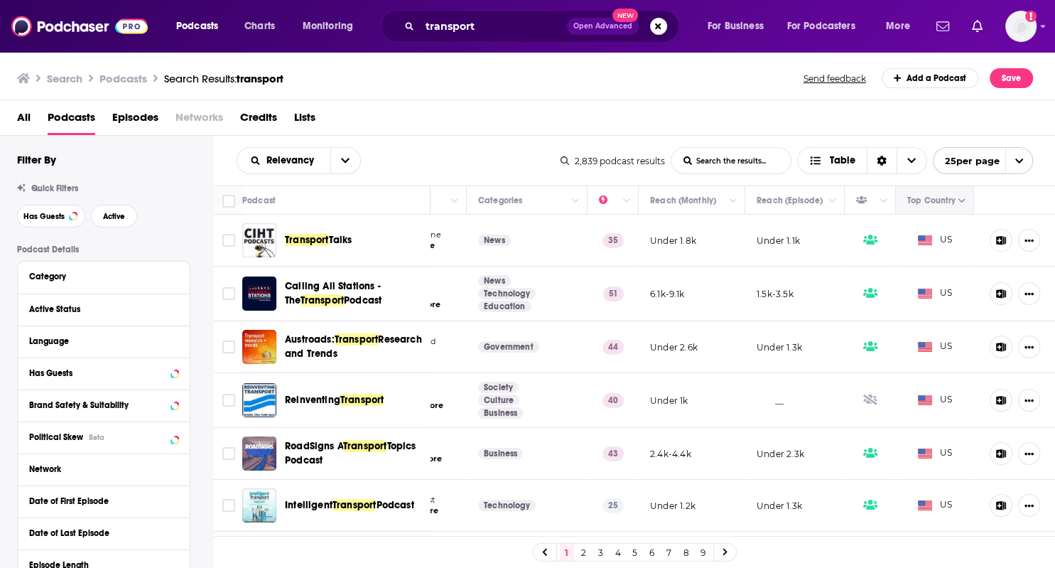
click at [942, 194] on button "Move" at bounding box center [933, 200] width 55 height 17
click at [962, 200] on icon "Column Actions" at bounding box center [961, 201] width 7 height 4
click at [400, 102] on div at bounding box center [527, 284] width 1055 height 568
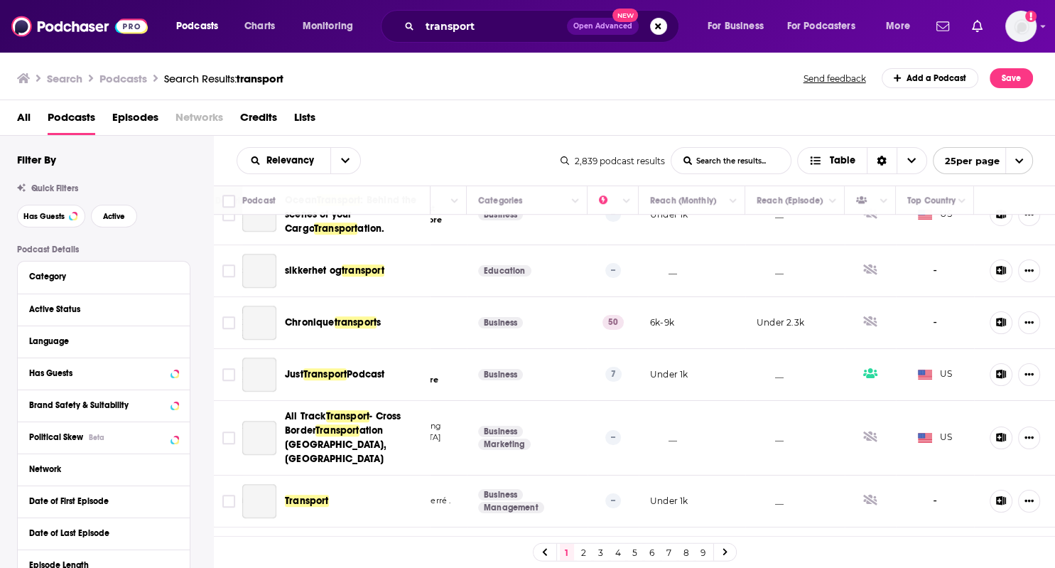
scroll to position [1012, 0]
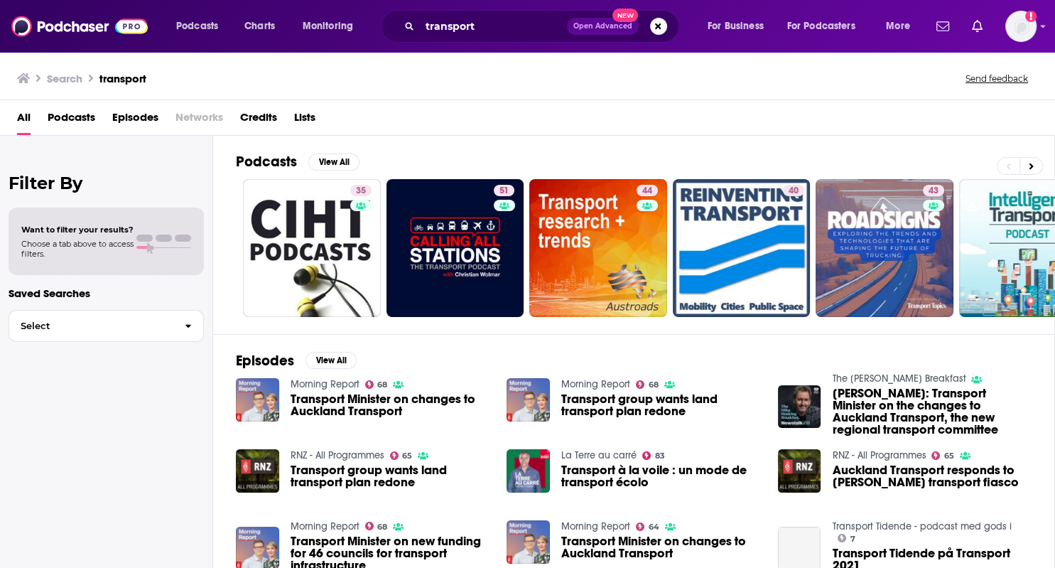
click at [66, 124] on span "Podcasts" at bounding box center [72, 120] width 48 height 29
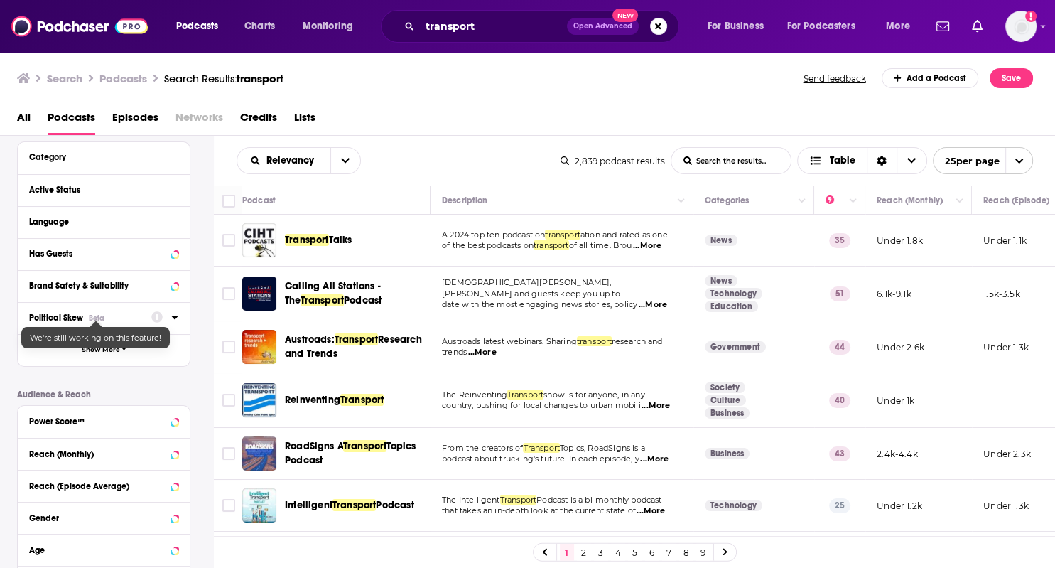
scroll to position [118, 0]
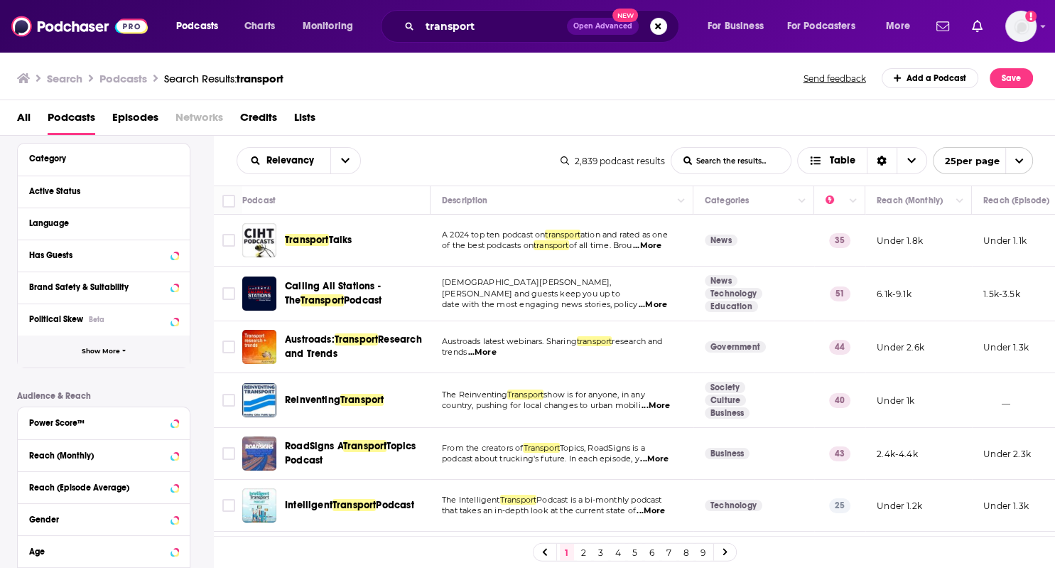
click at [103, 355] on span "Show More" at bounding box center [101, 351] width 38 height 8
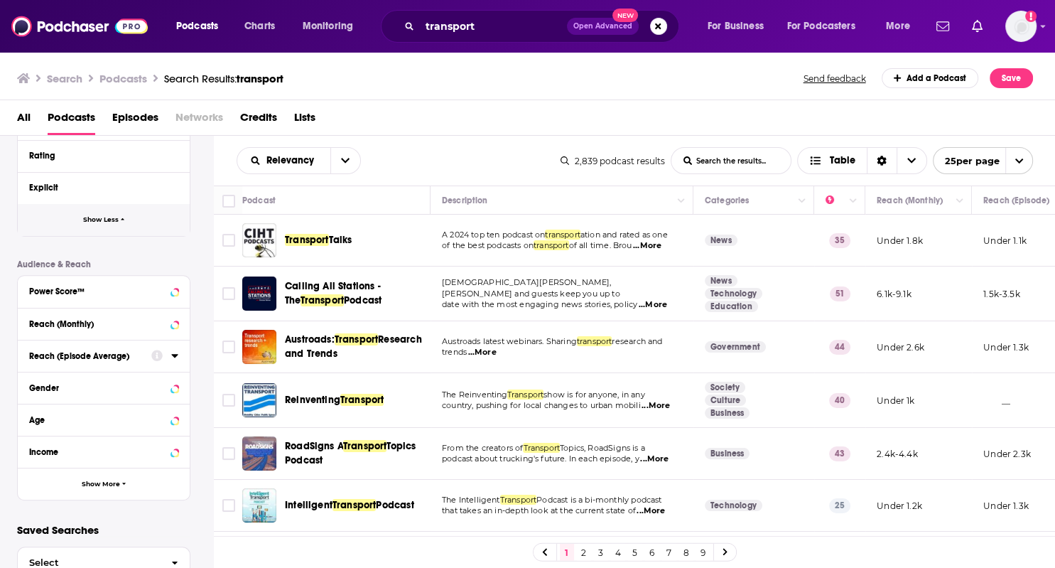
scroll to position [580, 0]
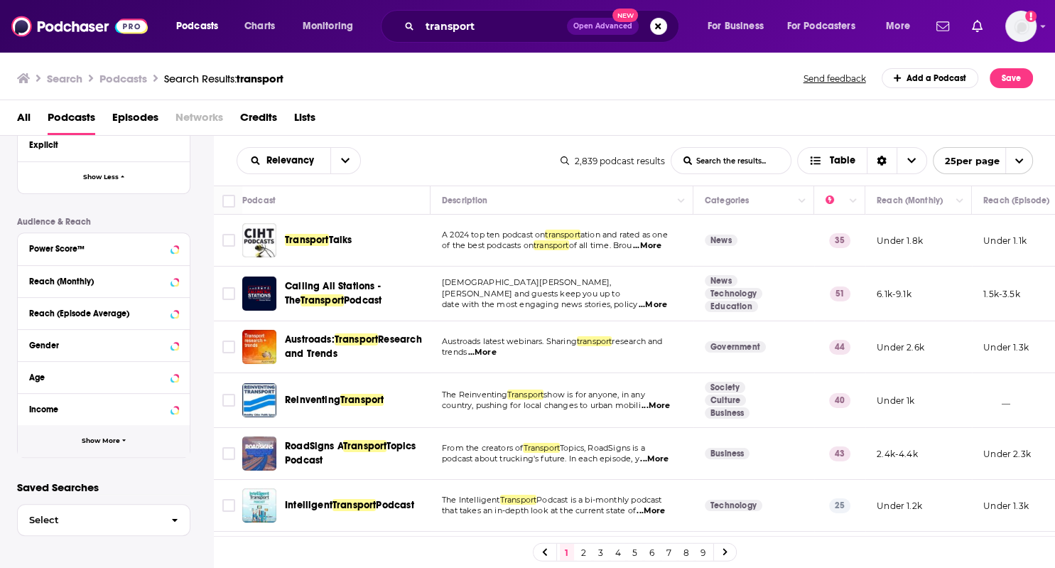
click at [105, 444] on span "Show More" at bounding box center [101, 441] width 38 height 8
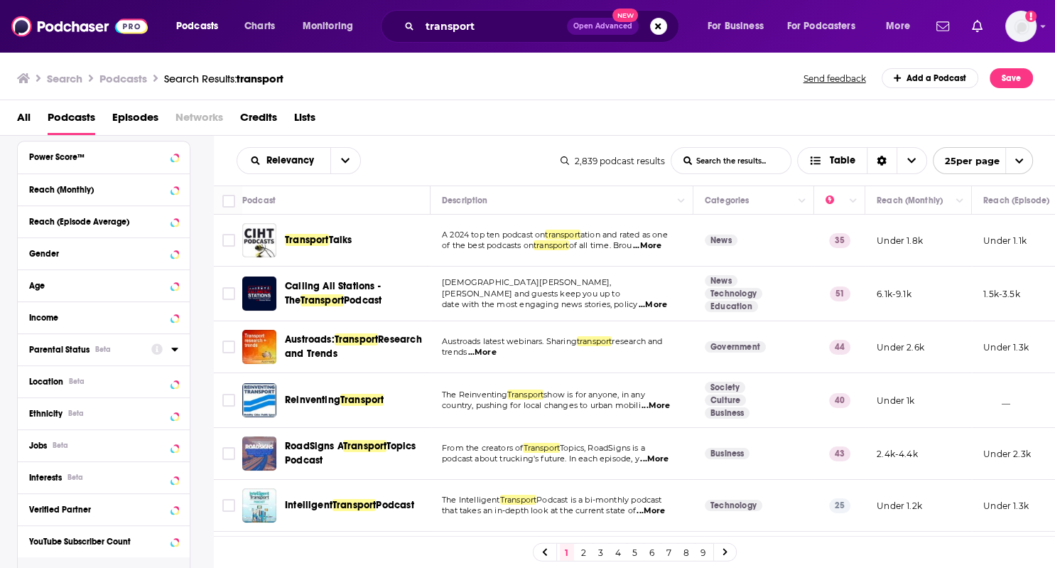
scroll to position [778, 0]
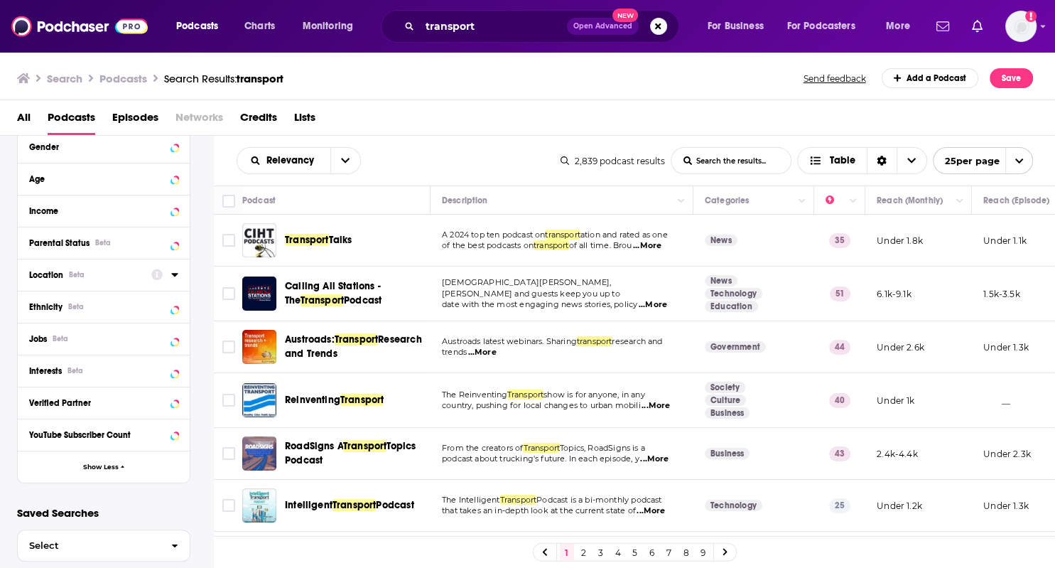
click at [58, 278] on span "Location" at bounding box center [46, 275] width 34 height 10
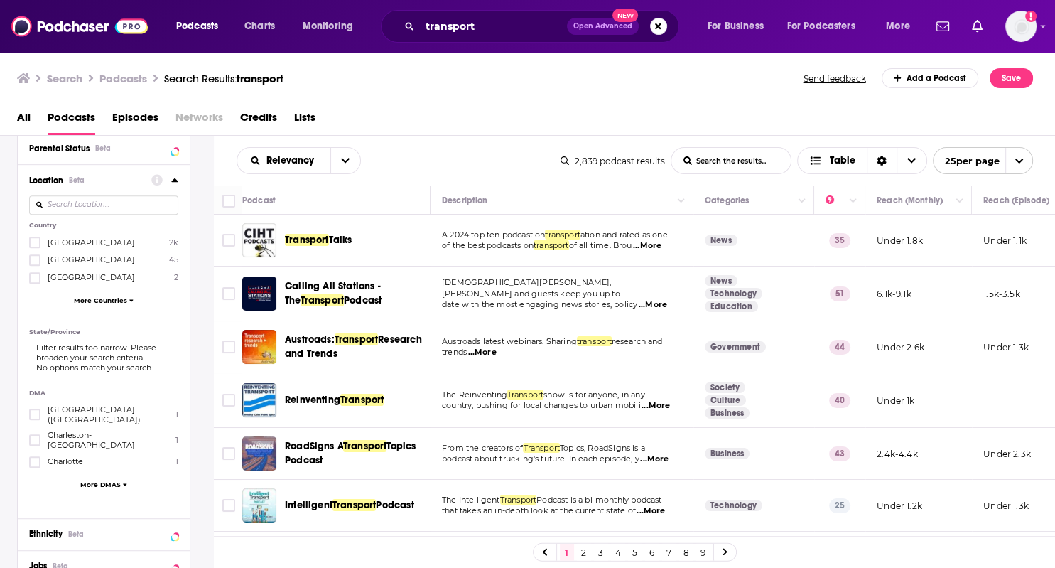
scroll to position [873, 0]
click at [75, 210] on input at bounding box center [103, 204] width 149 height 19
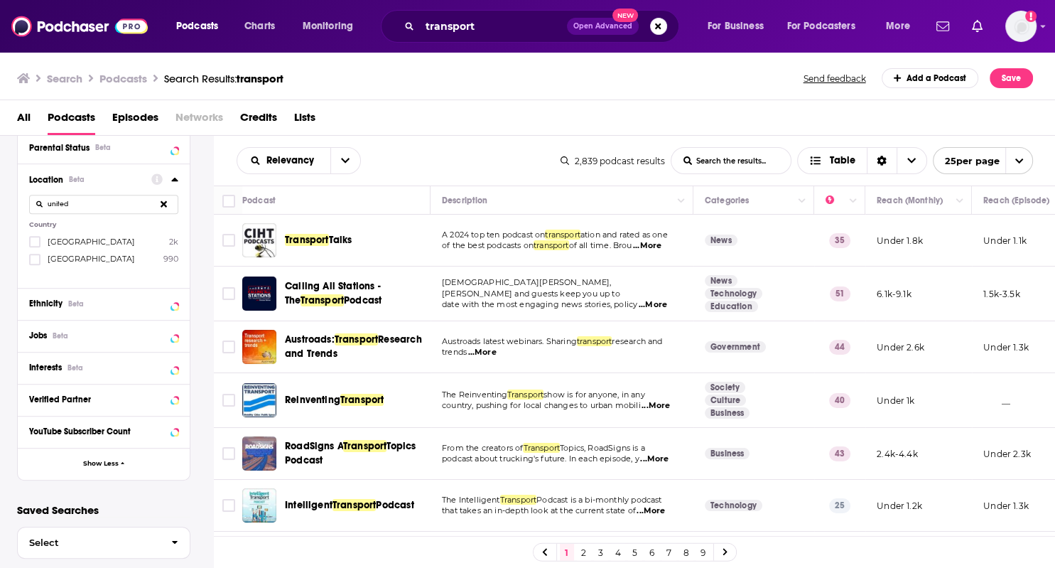
type input "united"
click at [66, 259] on span "[GEOGRAPHIC_DATA]" at bounding box center [91, 259] width 87 height 10
click at [35, 264] on input "multiSelectOption-unitedkingdom-1" at bounding box center [35, 264] width 0 height 0
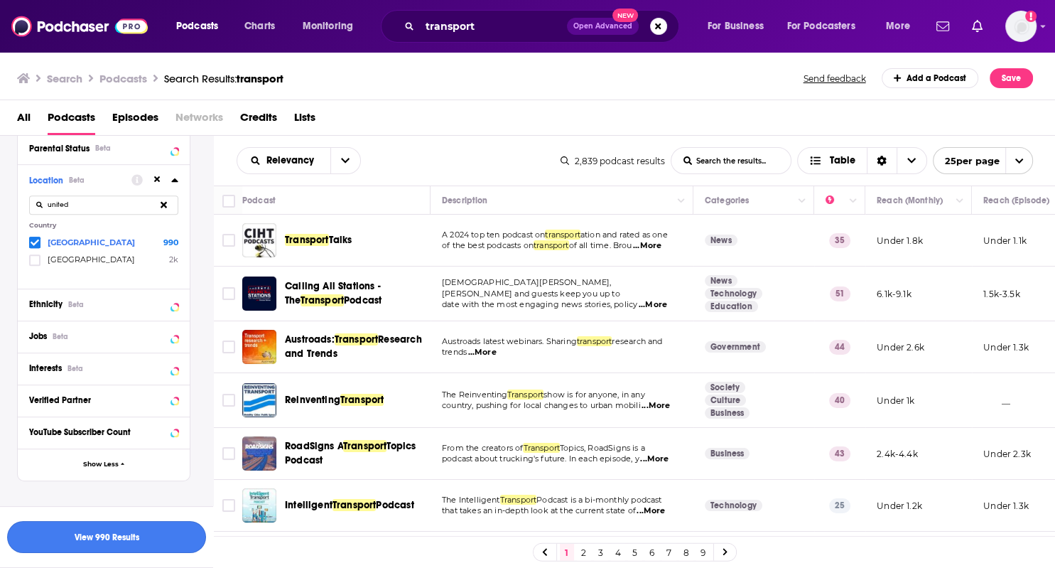
click at [81, 536] on button "View 990 Results" at bounding box center [106, 537] width 199 height 32
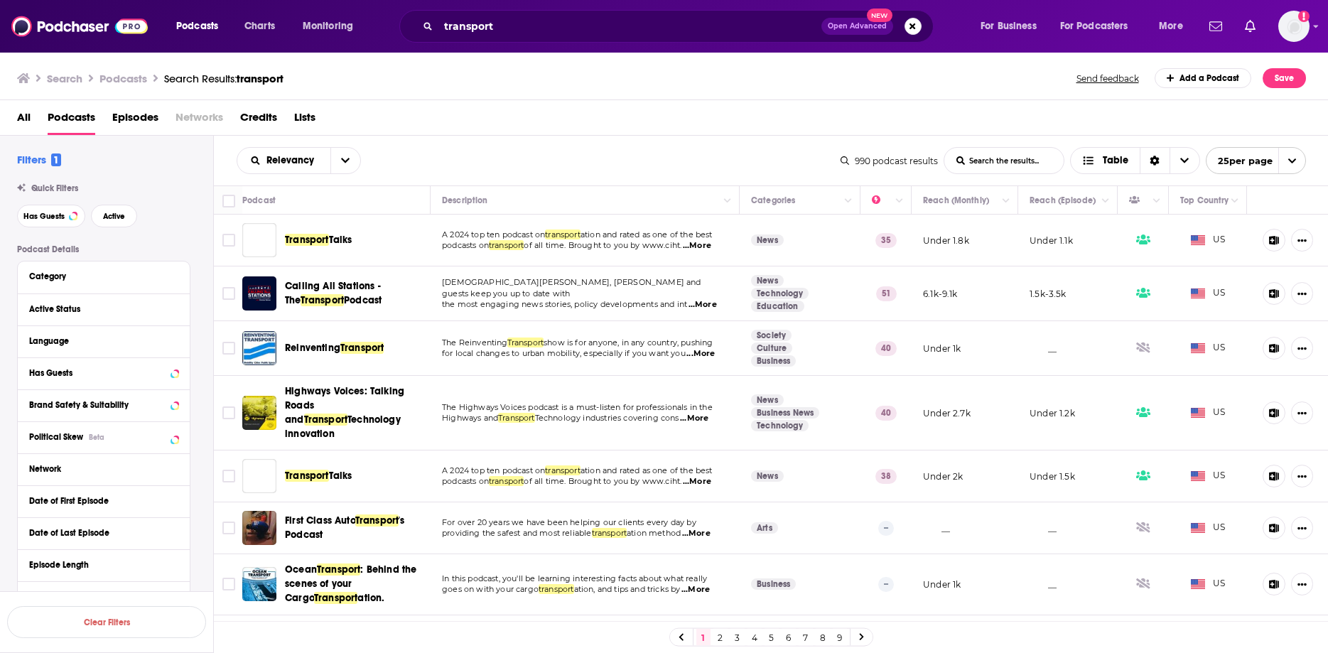
drag, startPoint x: 646, startPoint y: 303, endPoint x: 445, endPoint y: 388, distance: 218.1
click at [646, 303] on span "the most engaging news stories, policy developments and int" at bounding box center [564, 304] width 245 height 10
